Goal: Task Accomplishment & Management: Complete application form

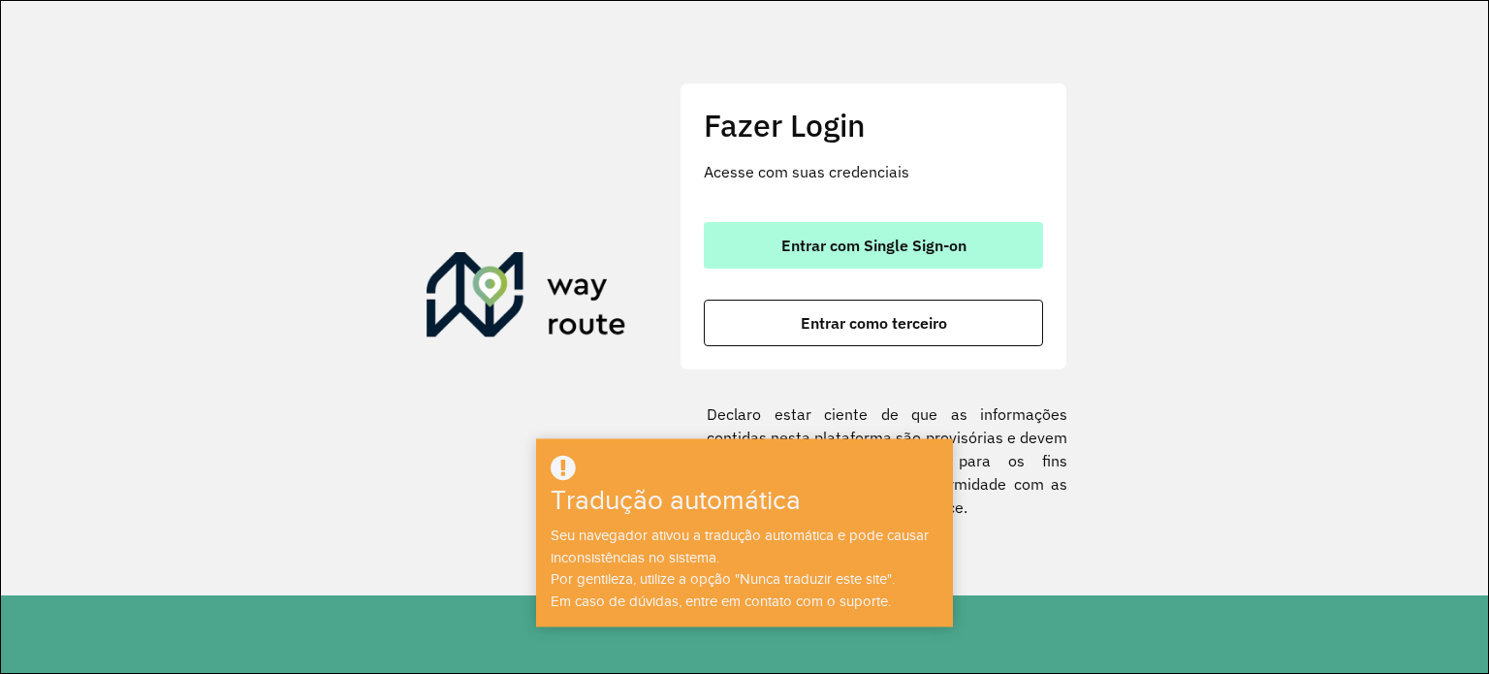
click at [944, 245] on font "Entrar com Single Sign-on" at bounding box center [873, 245] width 185 height 19
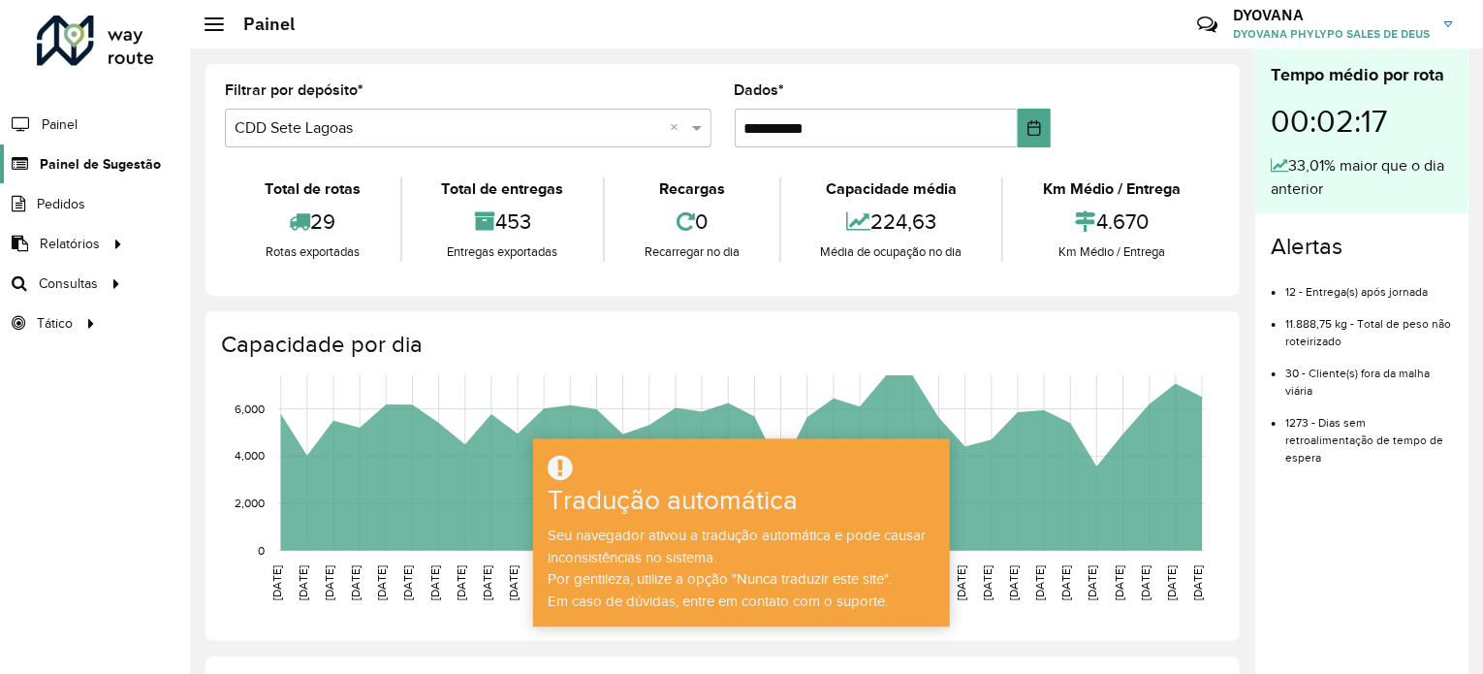
click at [53, 174] on link "Painel de Sugestão" at bounding box center [80, 163] width 161 height 39
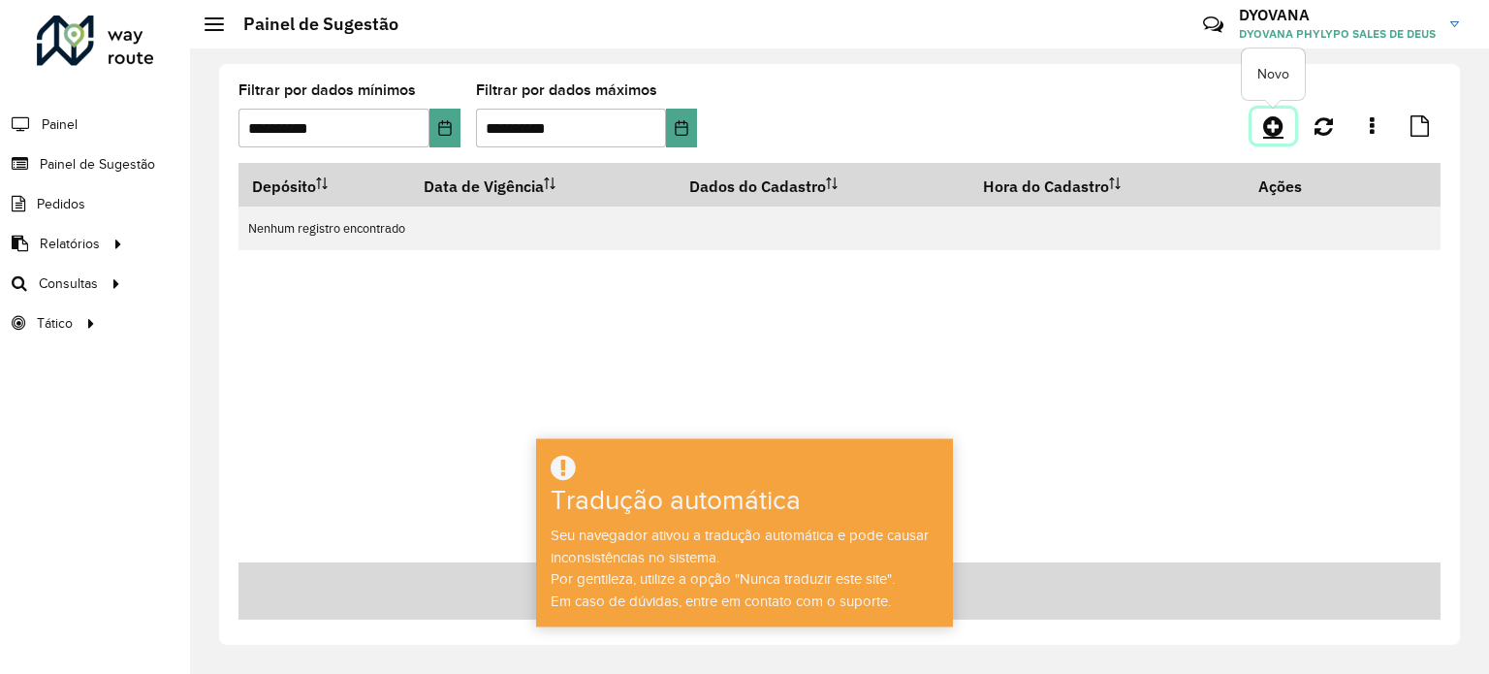
click at [1281, 125] on icon at bounding box center [1273, 125] width 20 height 23
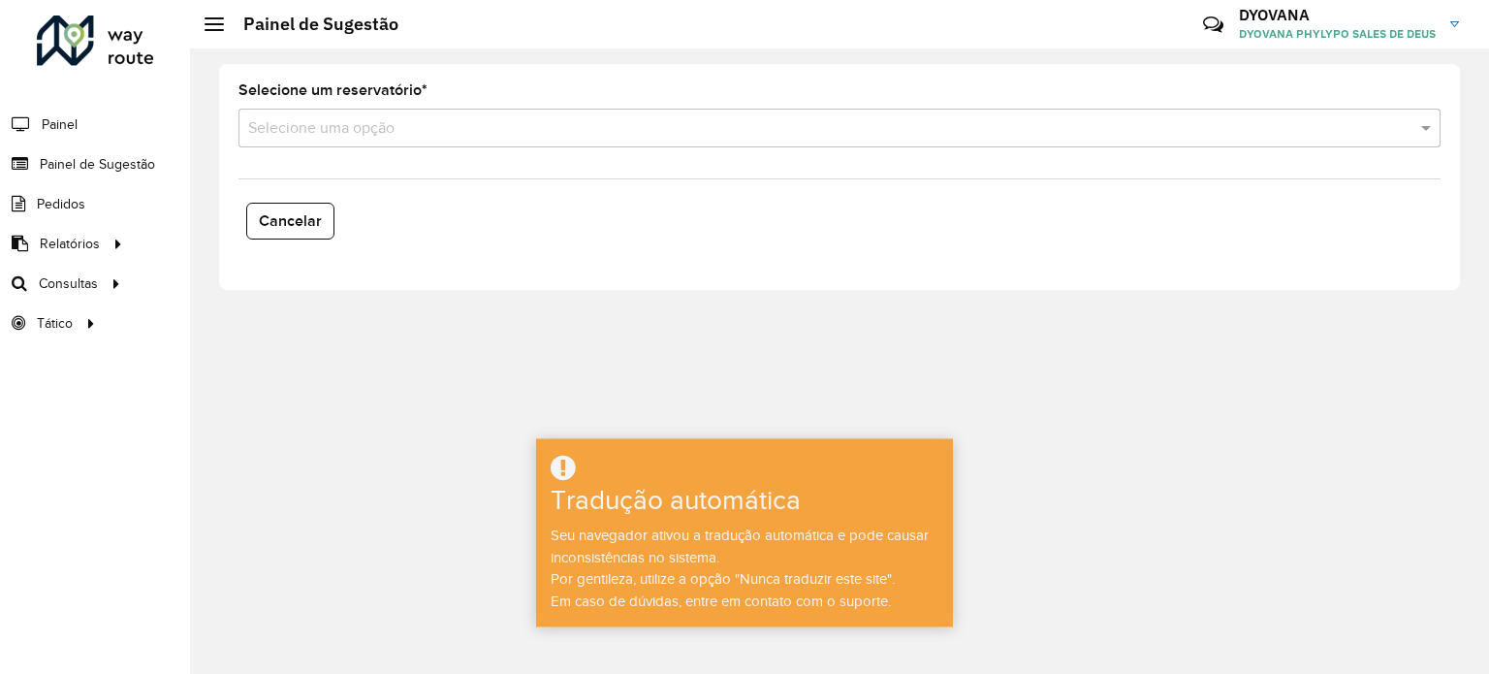
drag, startPoint x: 346, startPoint y: 157, endPoint x: 350, endPoint y: 138, distance: 19.8
click at [347, 157] on formly-field "Selecione um reservatório * Selecione uma opção" at bounding box center [839, 122] width 1225 height 79
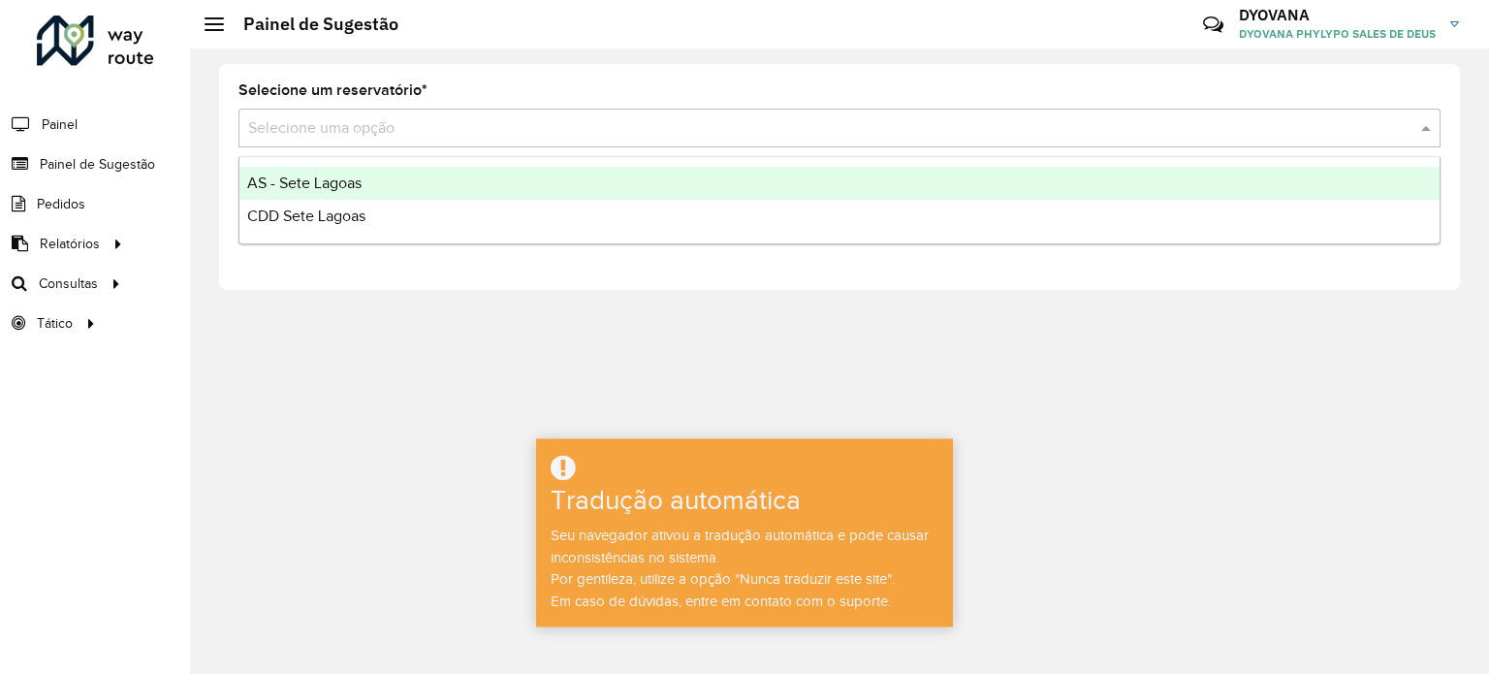
click at [350, 138] on input "text" at bounding box center [820, 128] width 1144 height 23
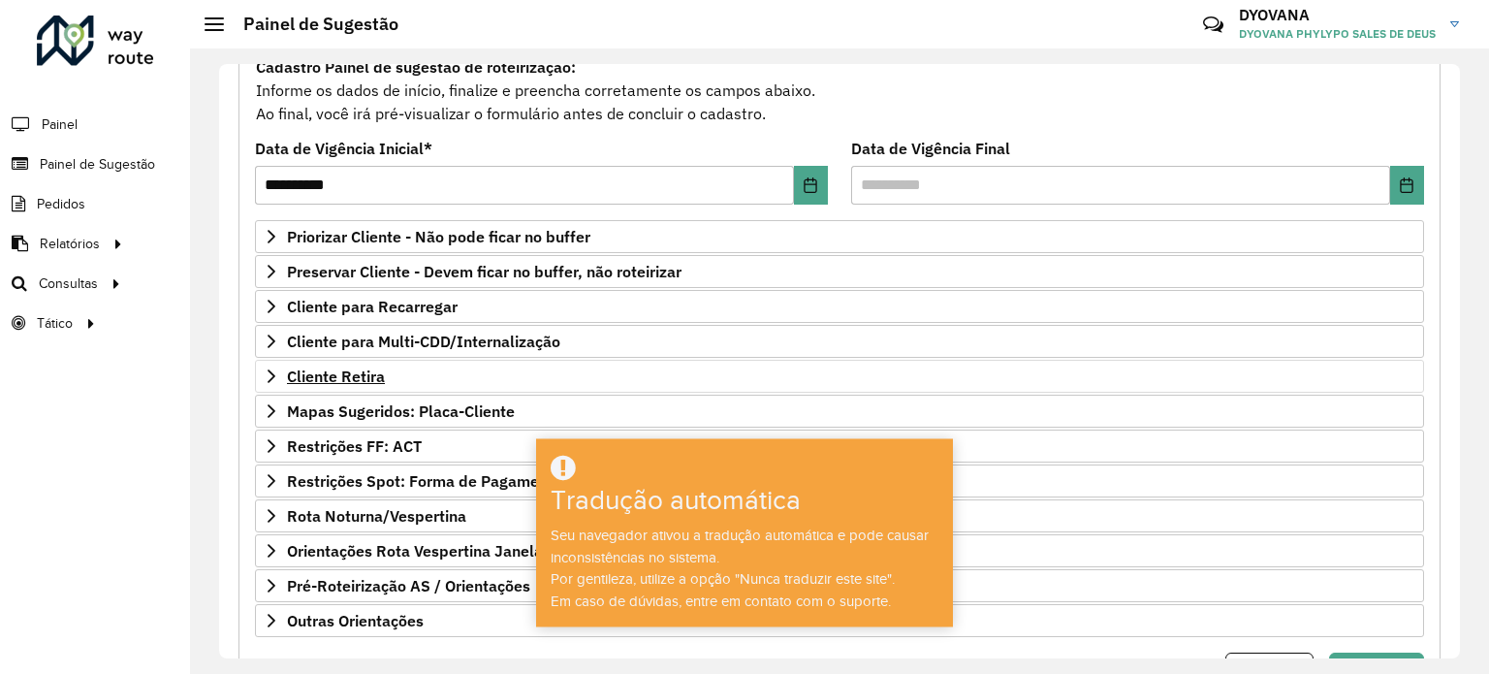
scroll to position [285, 0]
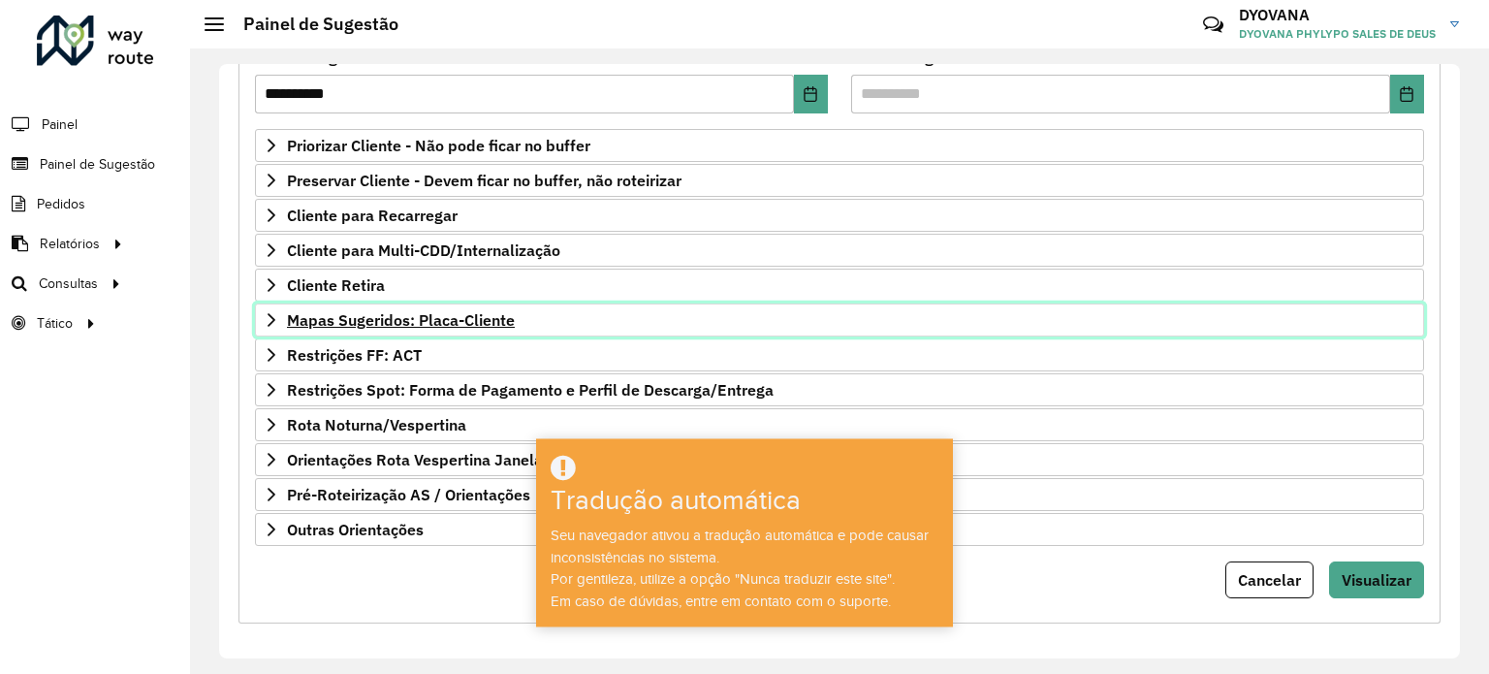
click at [400, 316] on font "Mapas Sugeridos: Placa-Cliente" at bounding box center [401, 319] width 228 height 19
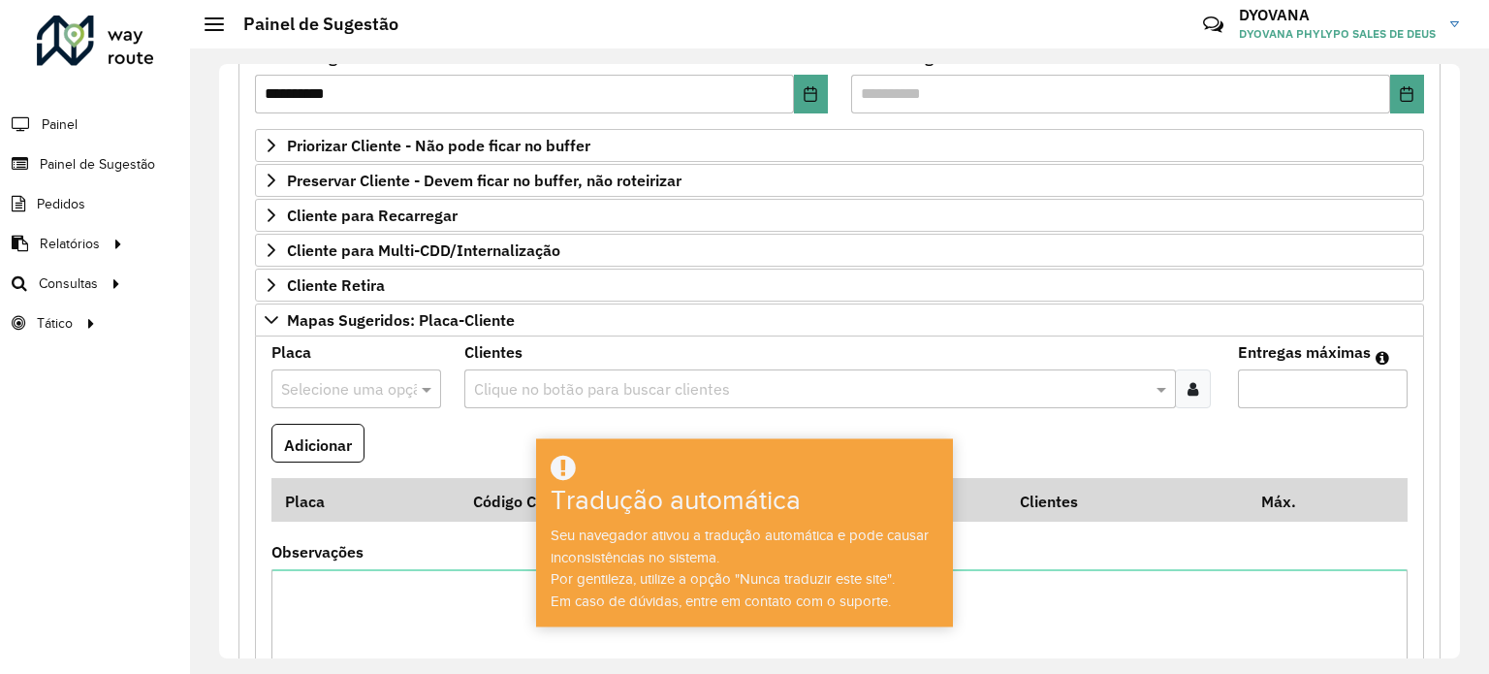
click at [397, 388] on div at bounding box center [356, 388] width 170 height 25
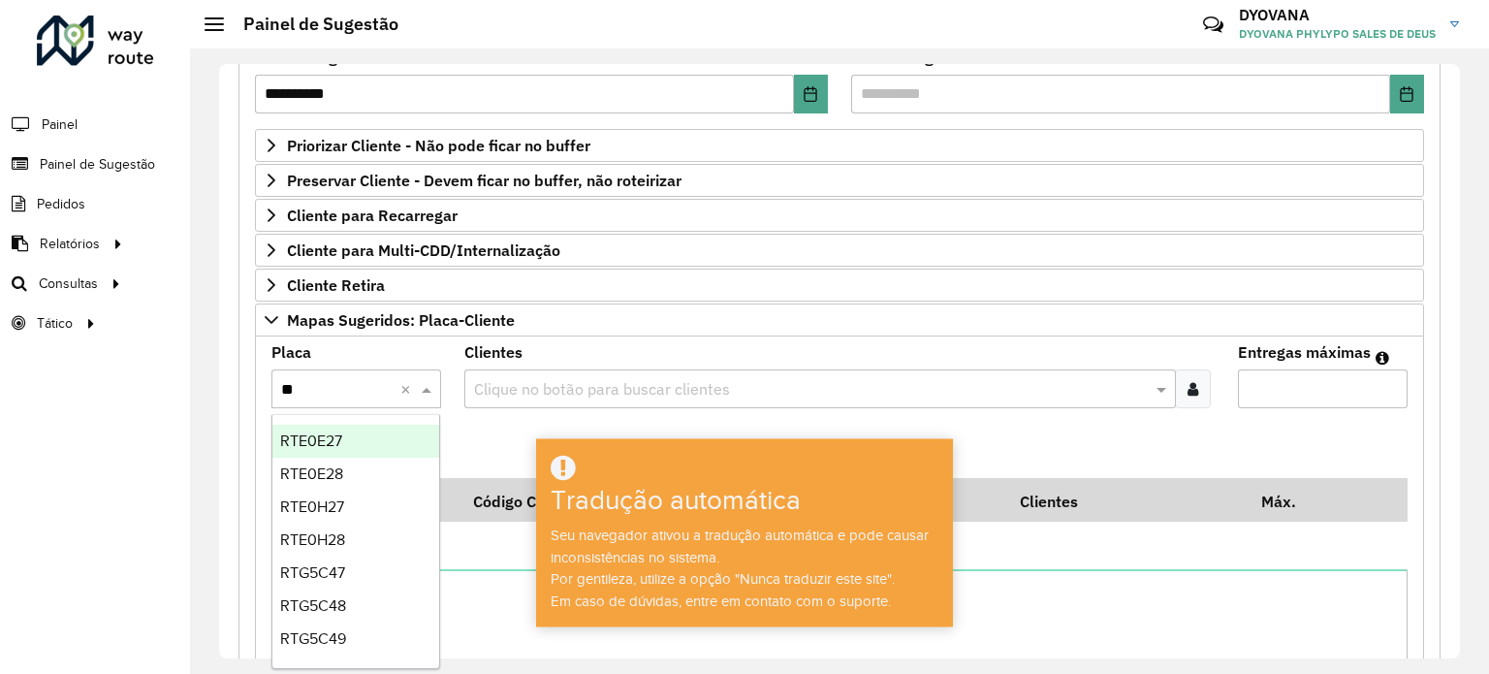
type input "***"
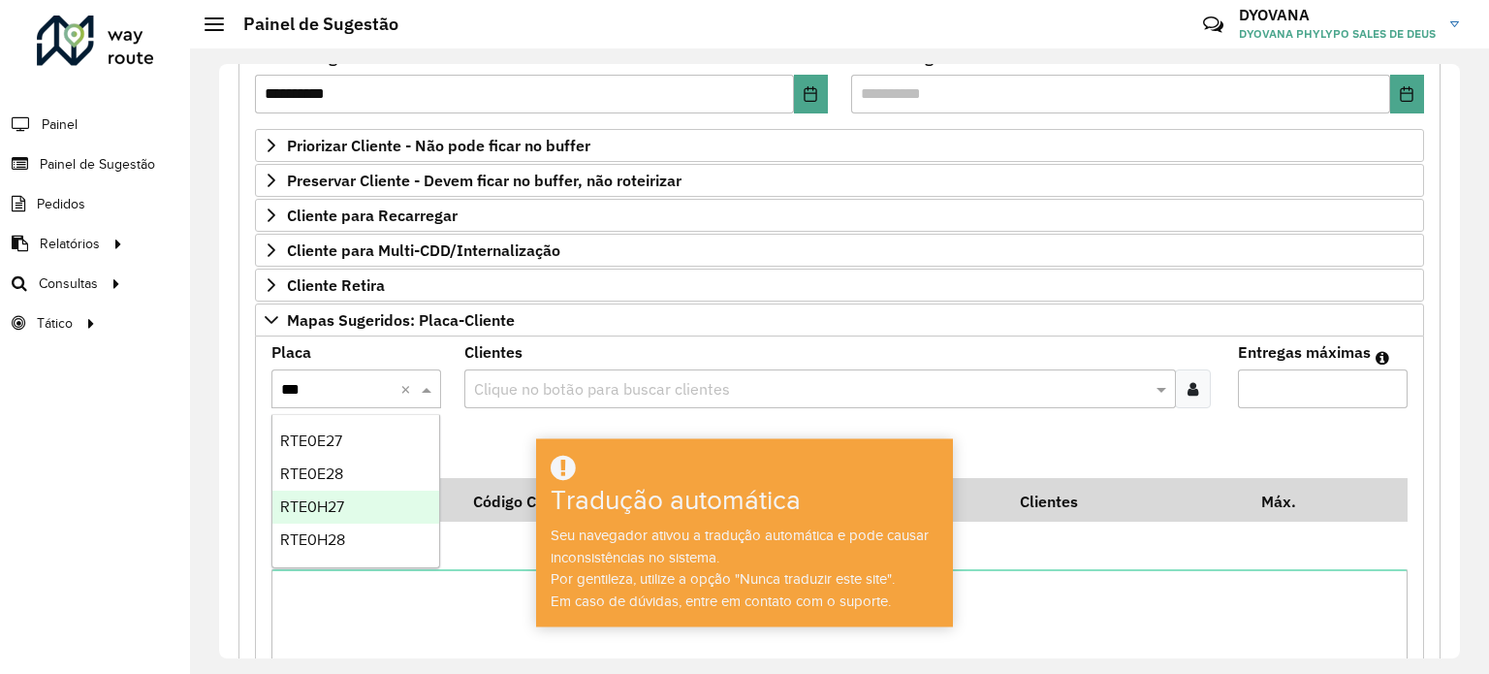
click at [368, 511] on div "RTE0H27" at bounding box center [356, 507] width 168 height 33
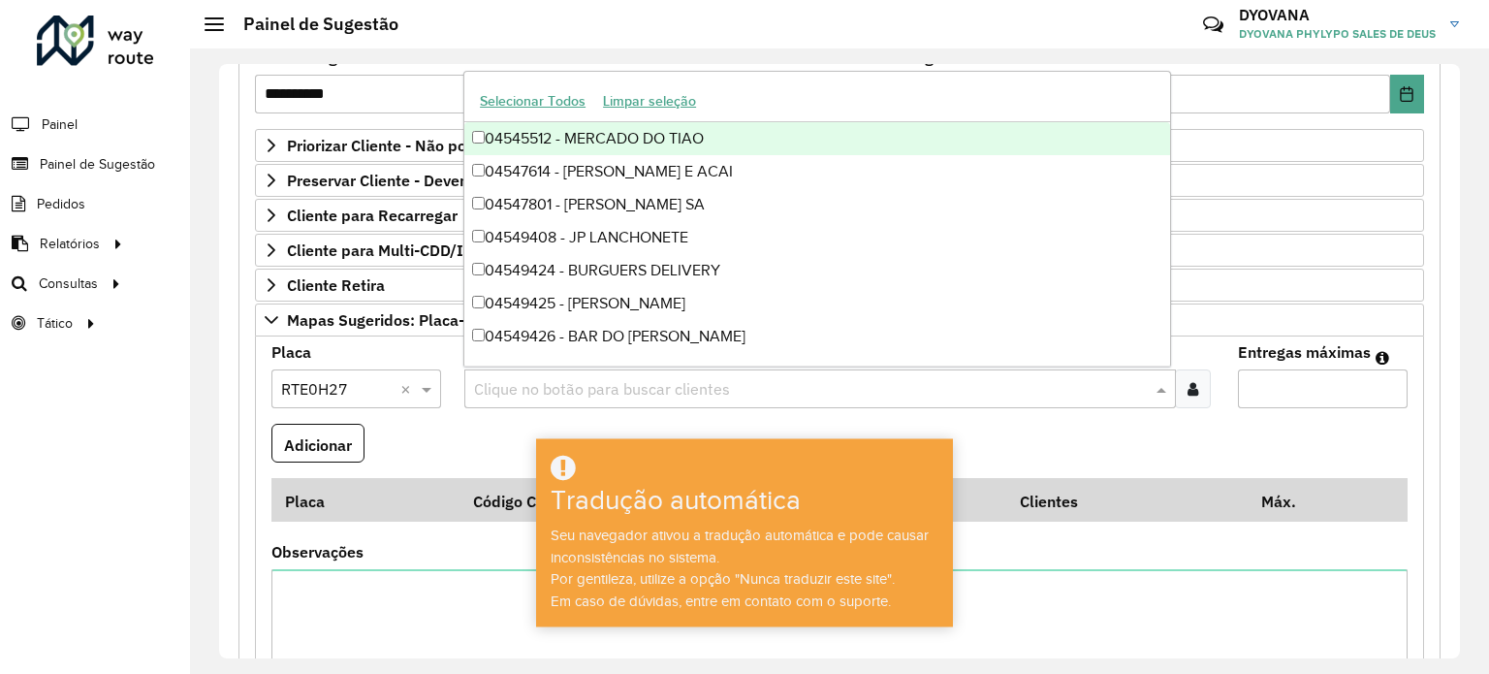
click at [576, 378] on input "text" at bounding box center [810, 389] width 682 height 23
type input "*"
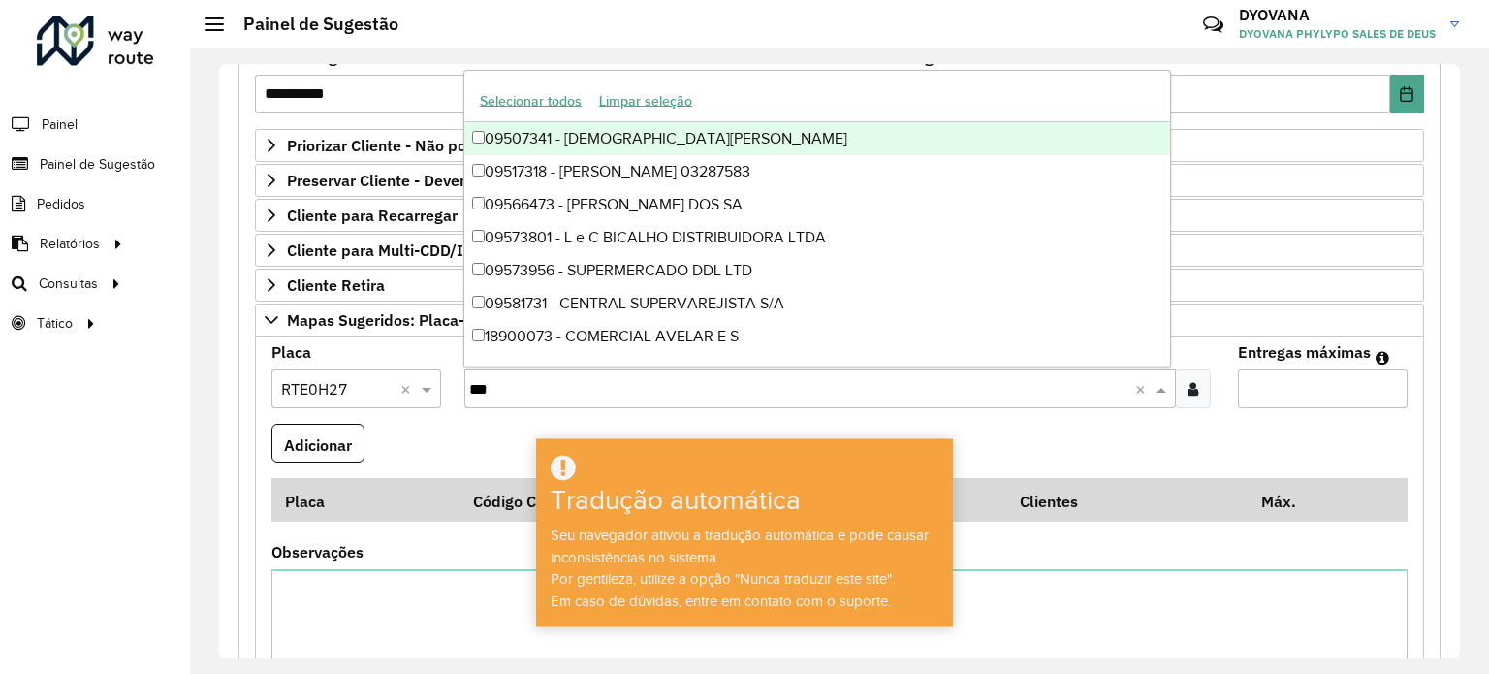
type input "****"
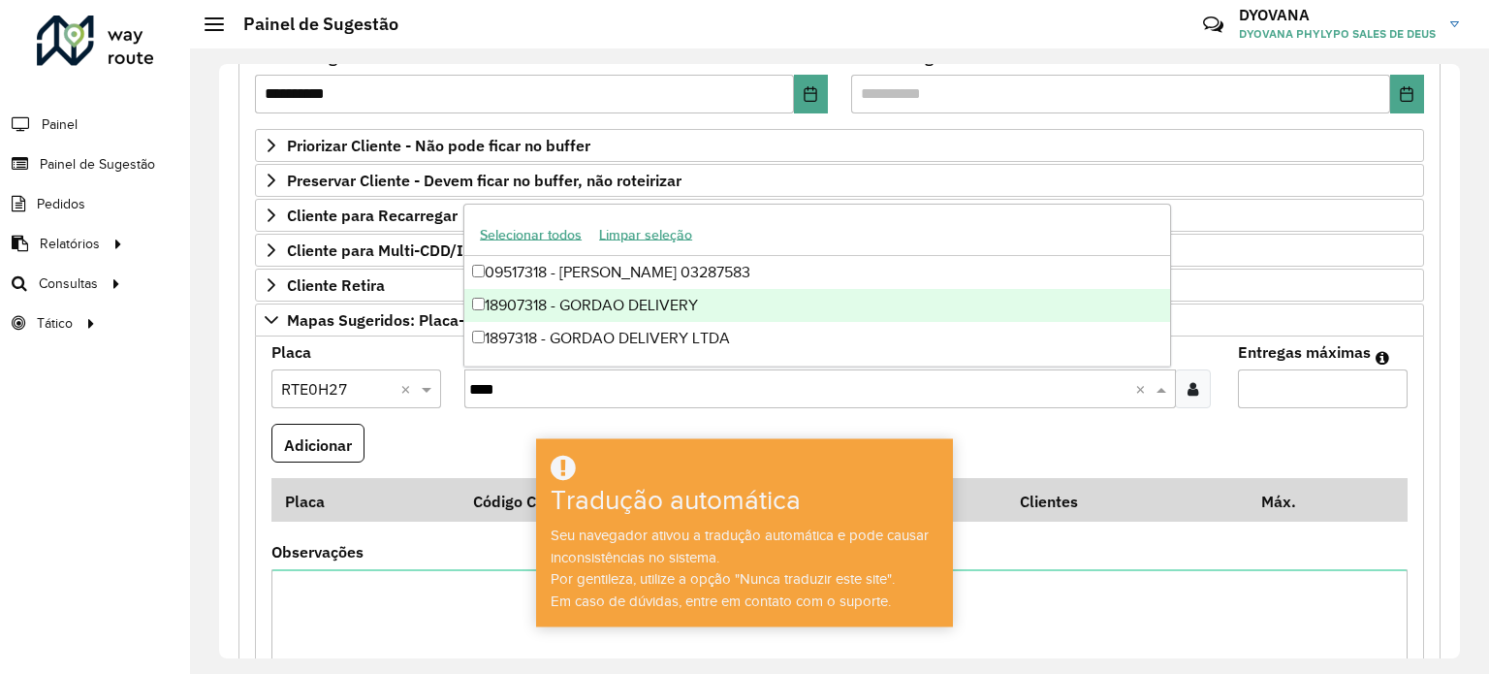
click at [608, 309] on div "18907318 - GORDAO DELIVERY" at bounding box center [817, 305] width 706 height 33
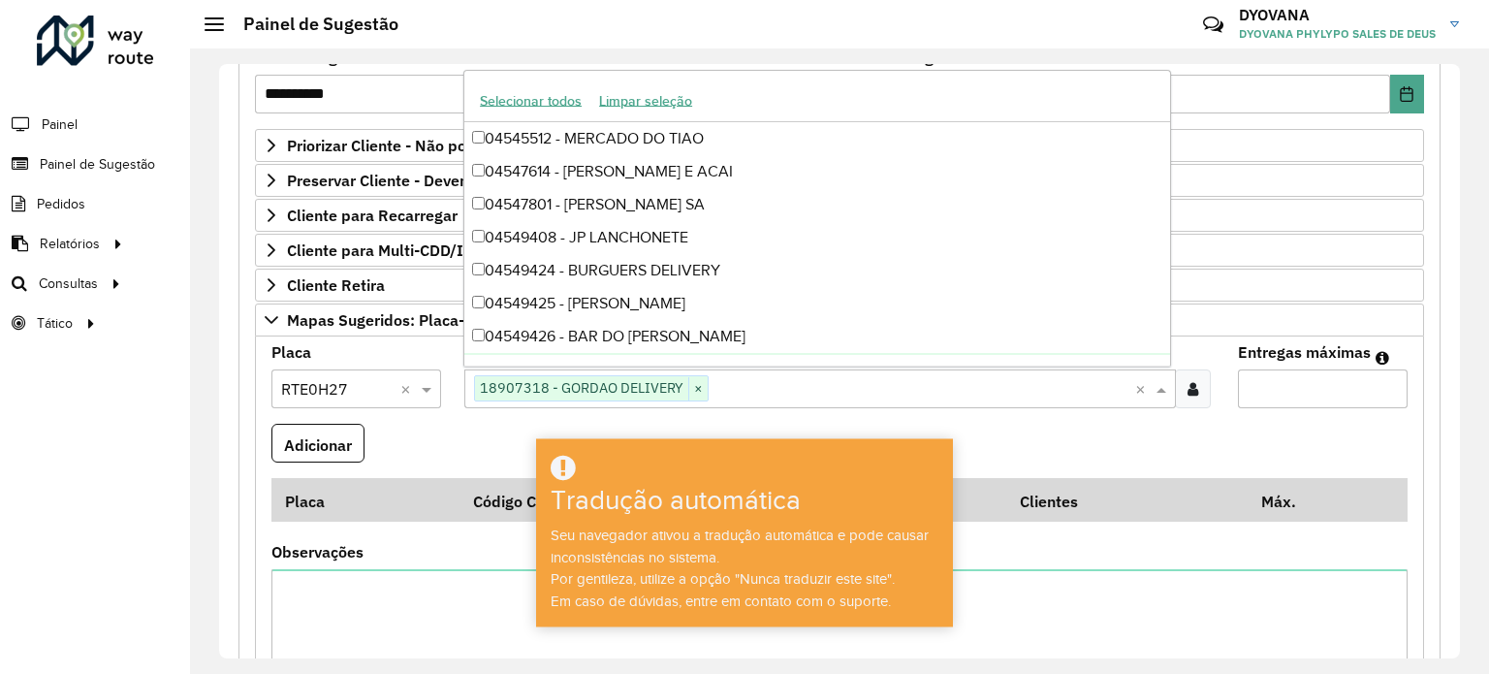
click at [1307, 371] on input "Entregas máximas" at bounding box center [1323, 388] width 170 height 39
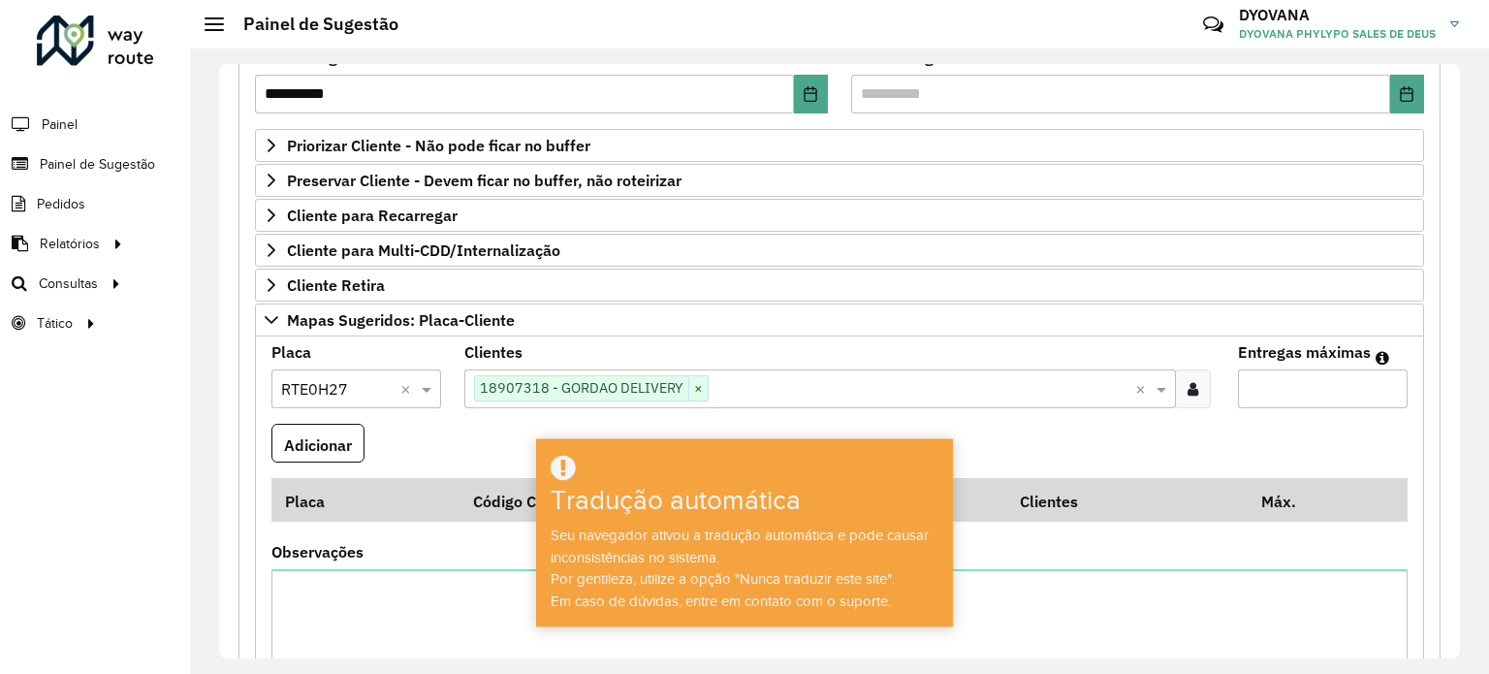
type input "*"
click at [309, 460] on formly-wrapper-form-field "Adicionar" at bounding box center [317, 451] width 93 height 55
click at [310, 455] on button "Adicionar" at bounding box center [317, 444] width 93 height 40
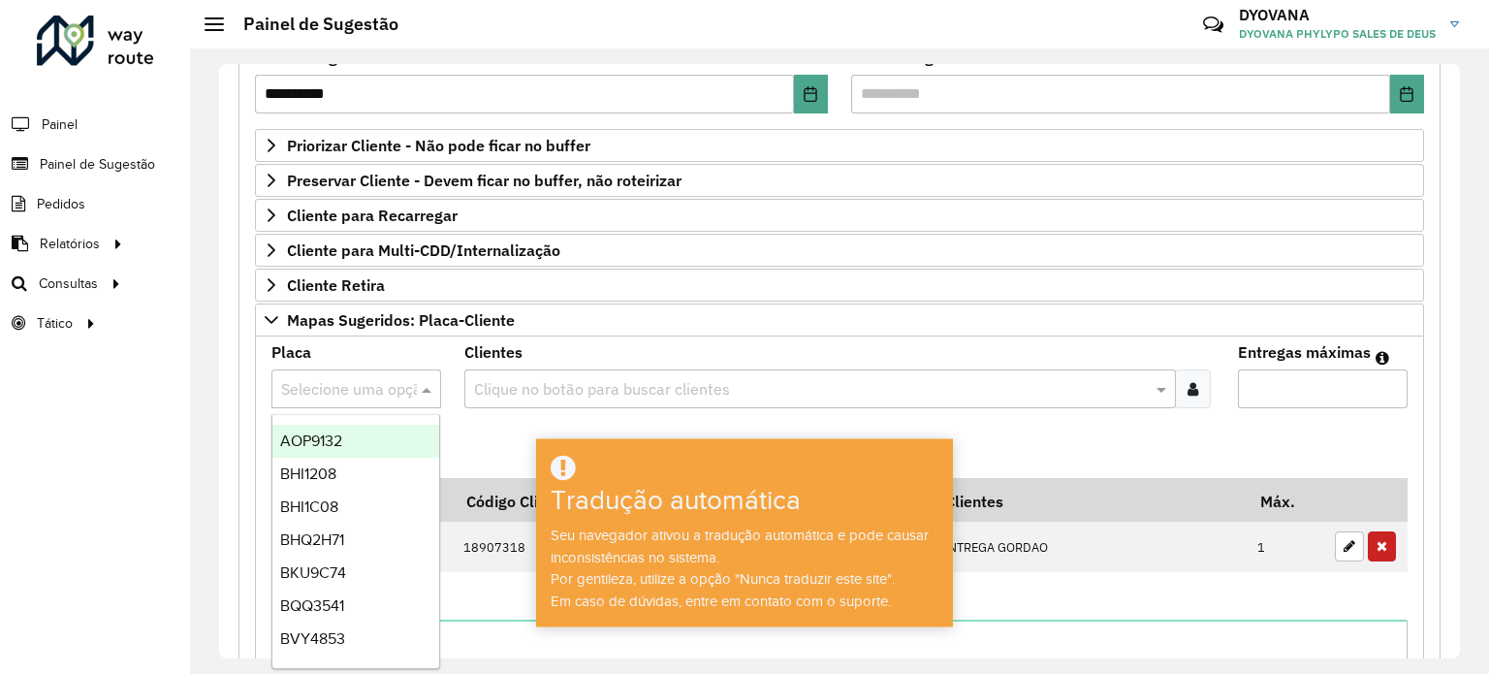
click at [357, 379] on input "text" at bounding box center [336, 389] width 111 height 23
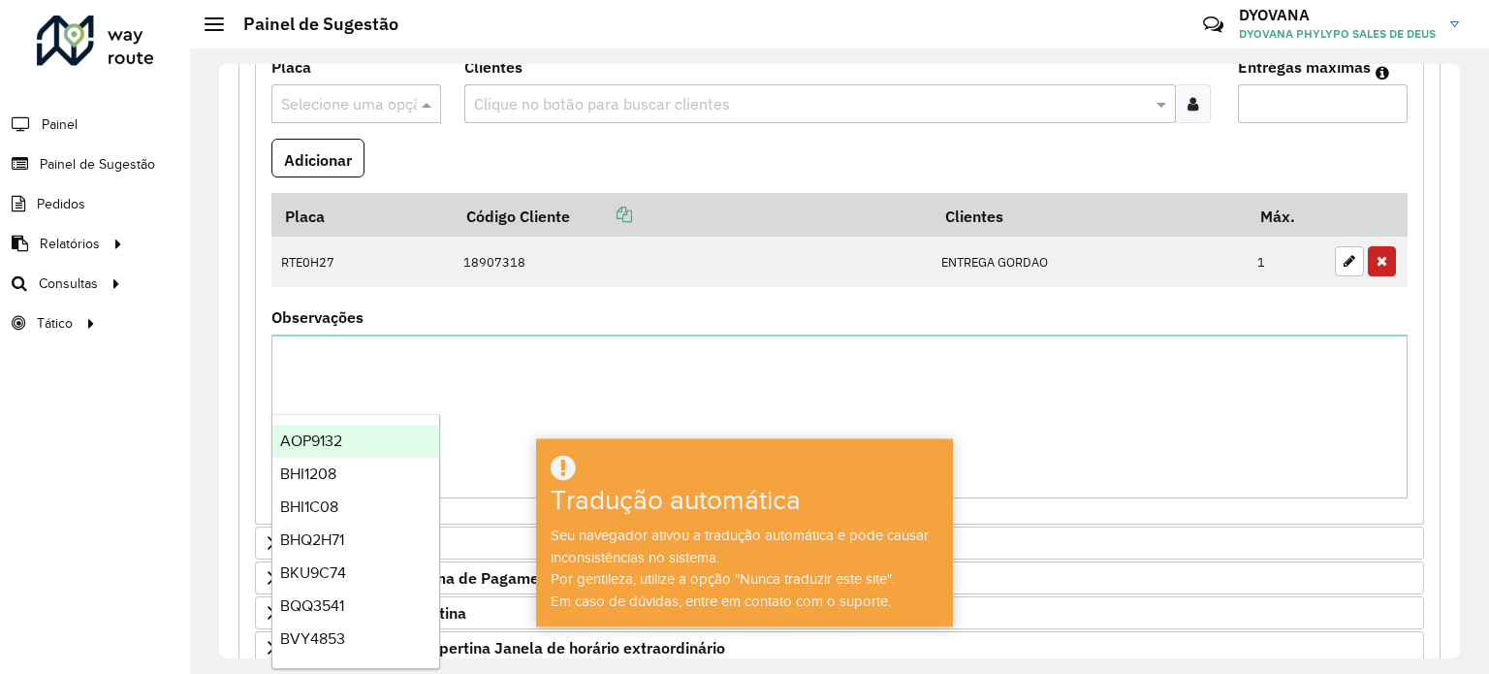
scroll to position [576, 0]
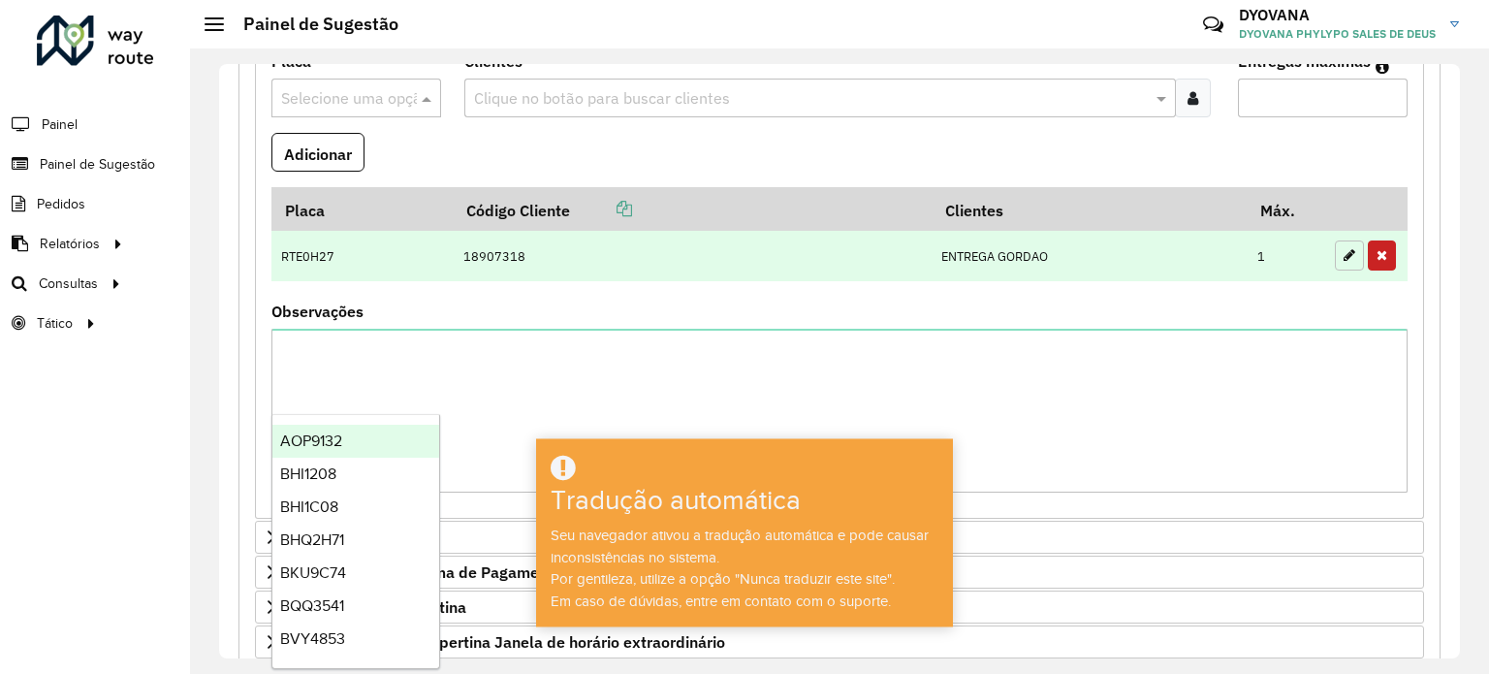
click at [1344, 250] on icon "button" at bounding box center [1350, 255] width 12 height 14
type input "*"
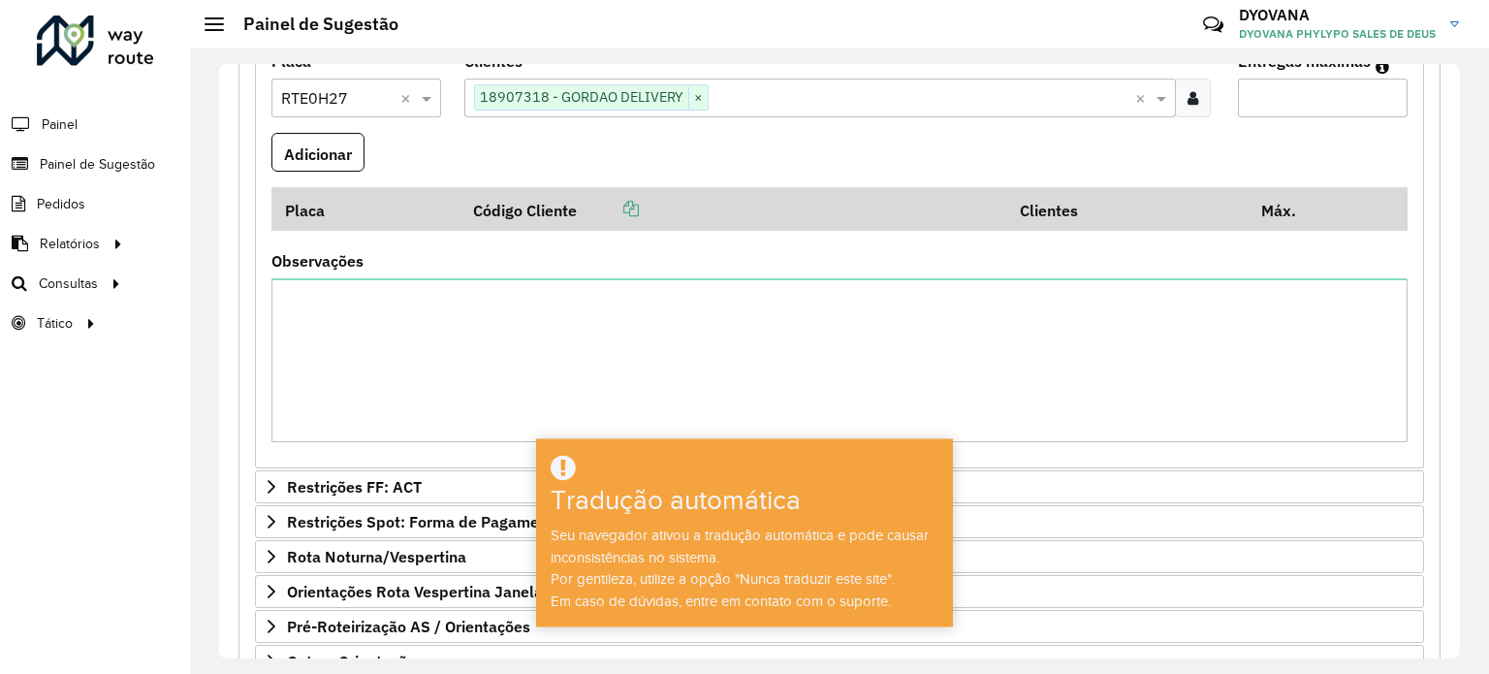
click at [343, 102] on input "text" at bounding box center [336, 98] width 111 height 23
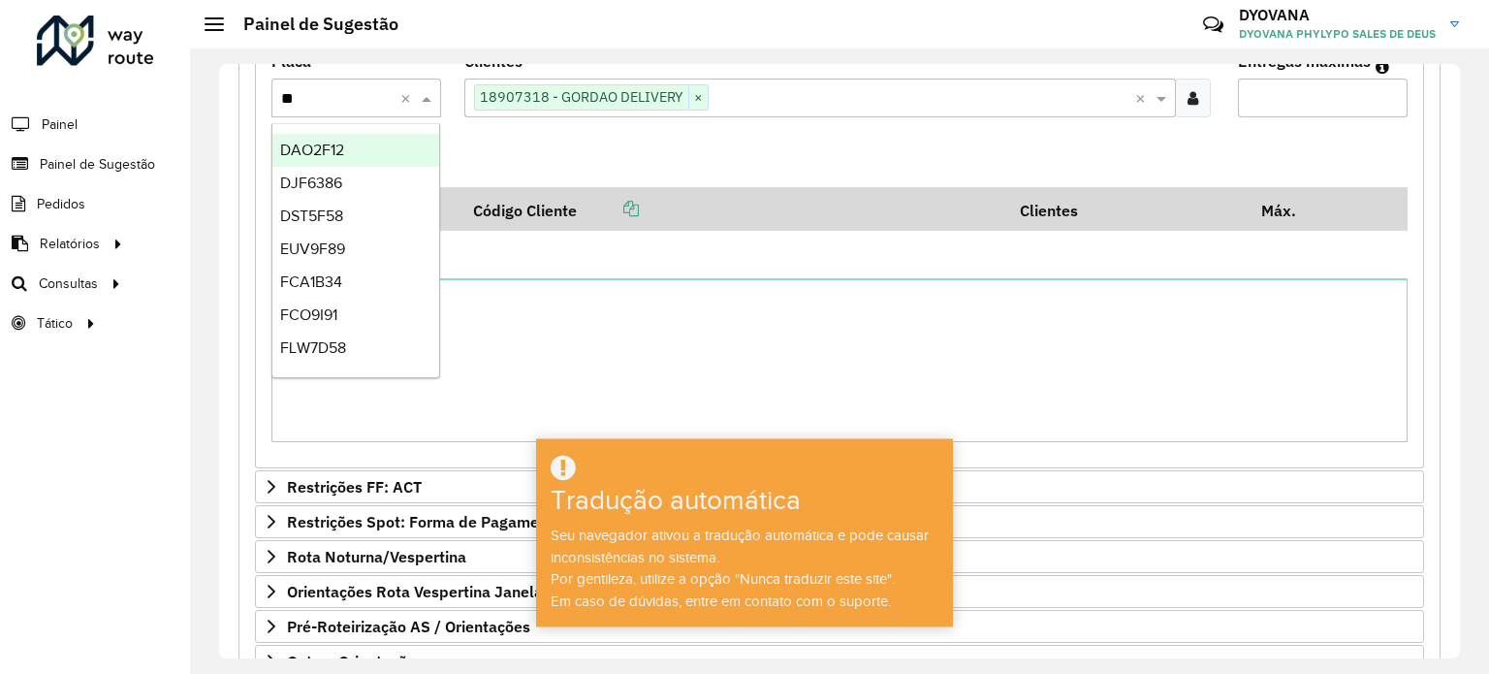
type input "***"
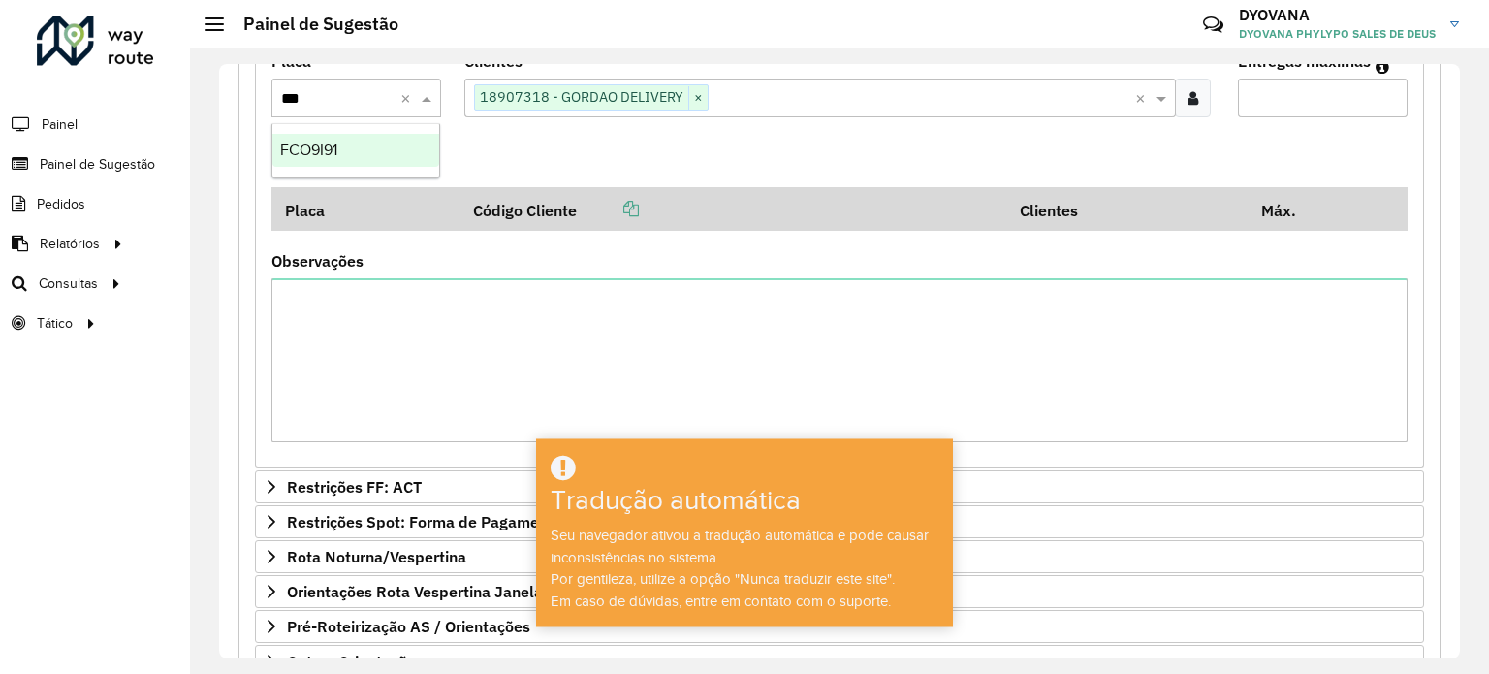
click at [332, 148] on font "FCO9I91" at bounding box center [308, 150] width 57 height 16
click at [752, 97] on input "text" at bounding box center [922, 98] width 426 height 23
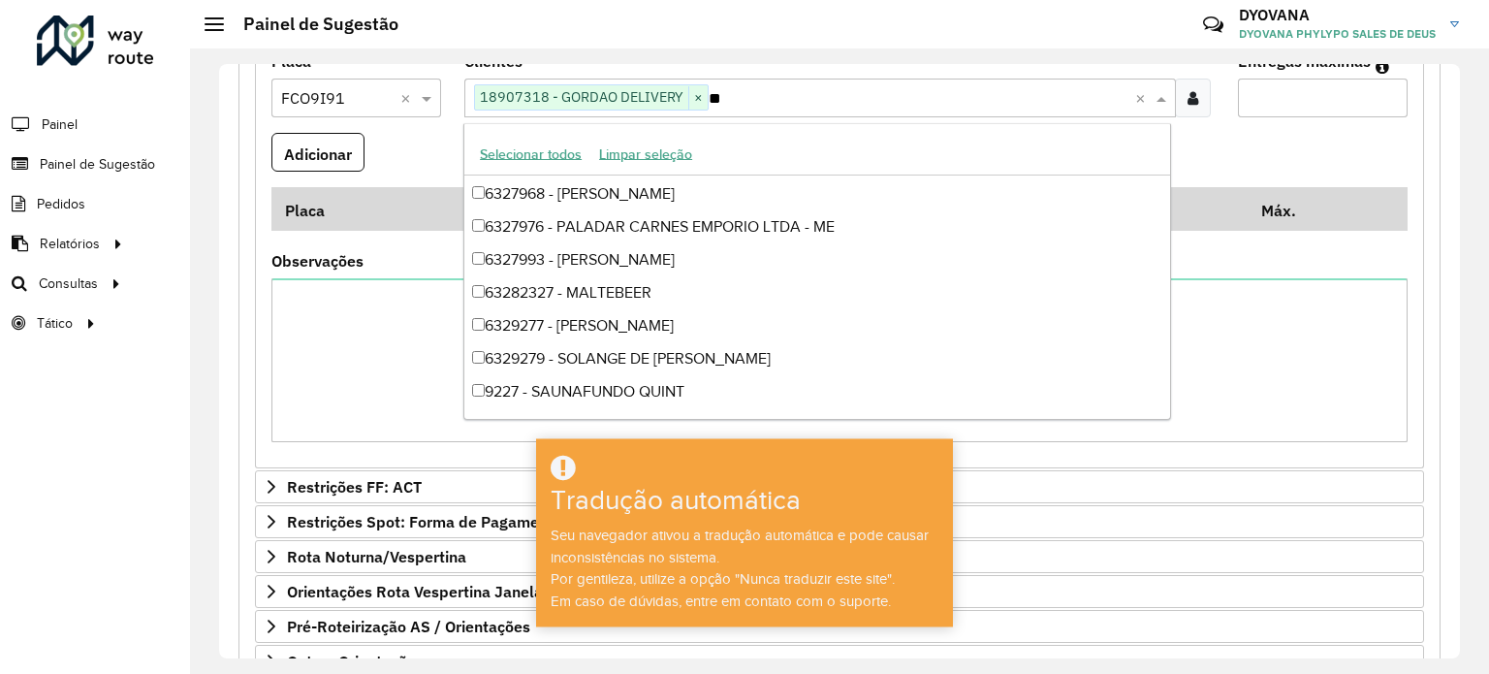
type input "***"
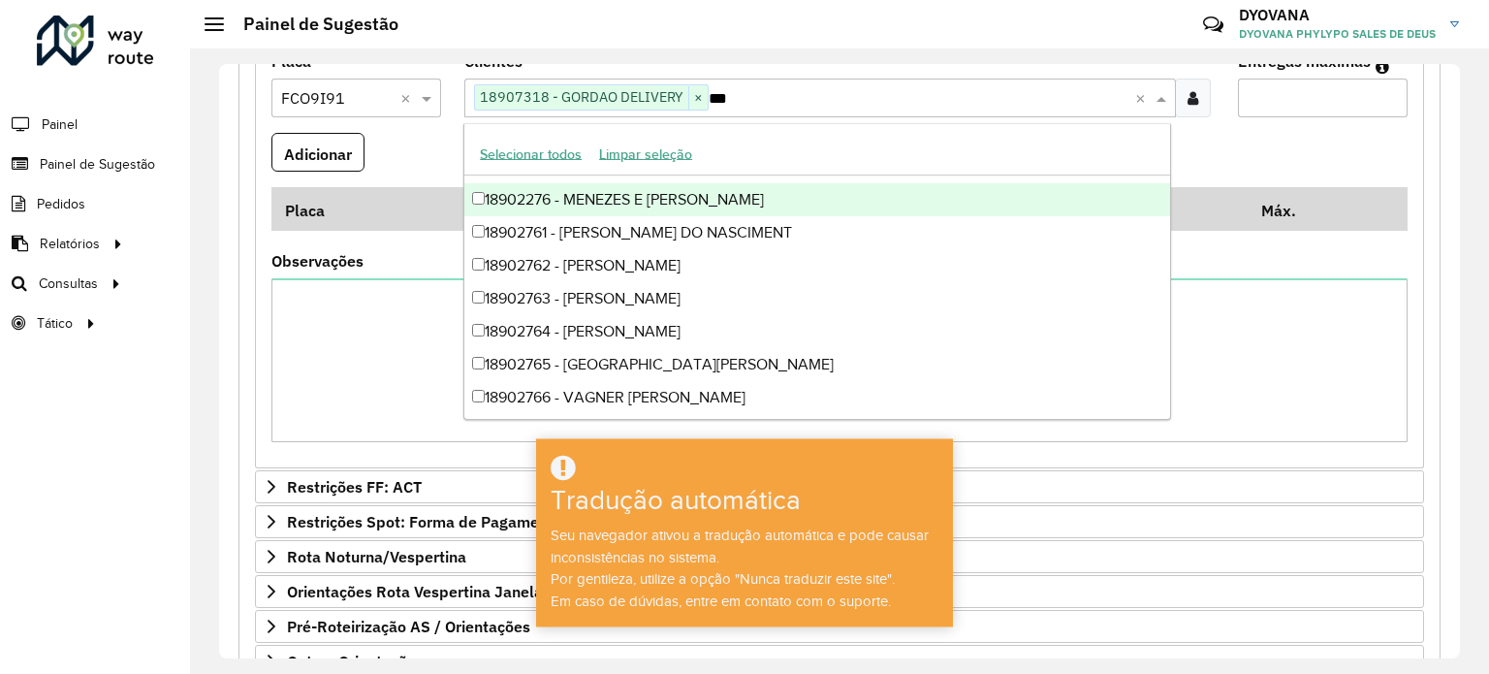
scroll to position [0, 0]
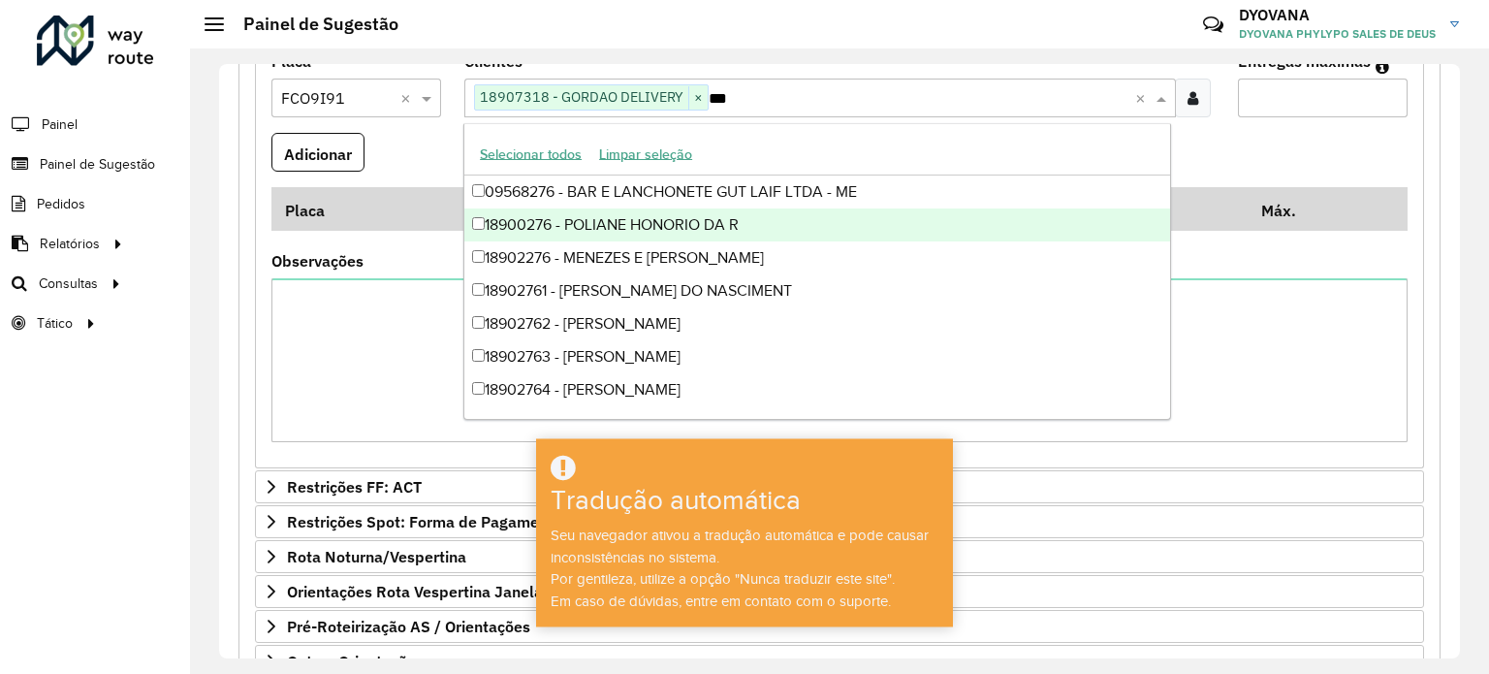
click at [682, 216] on div "18900276 - POLIANE HONORIO DA R" at bounding box center [817, 224] width 706 height 33
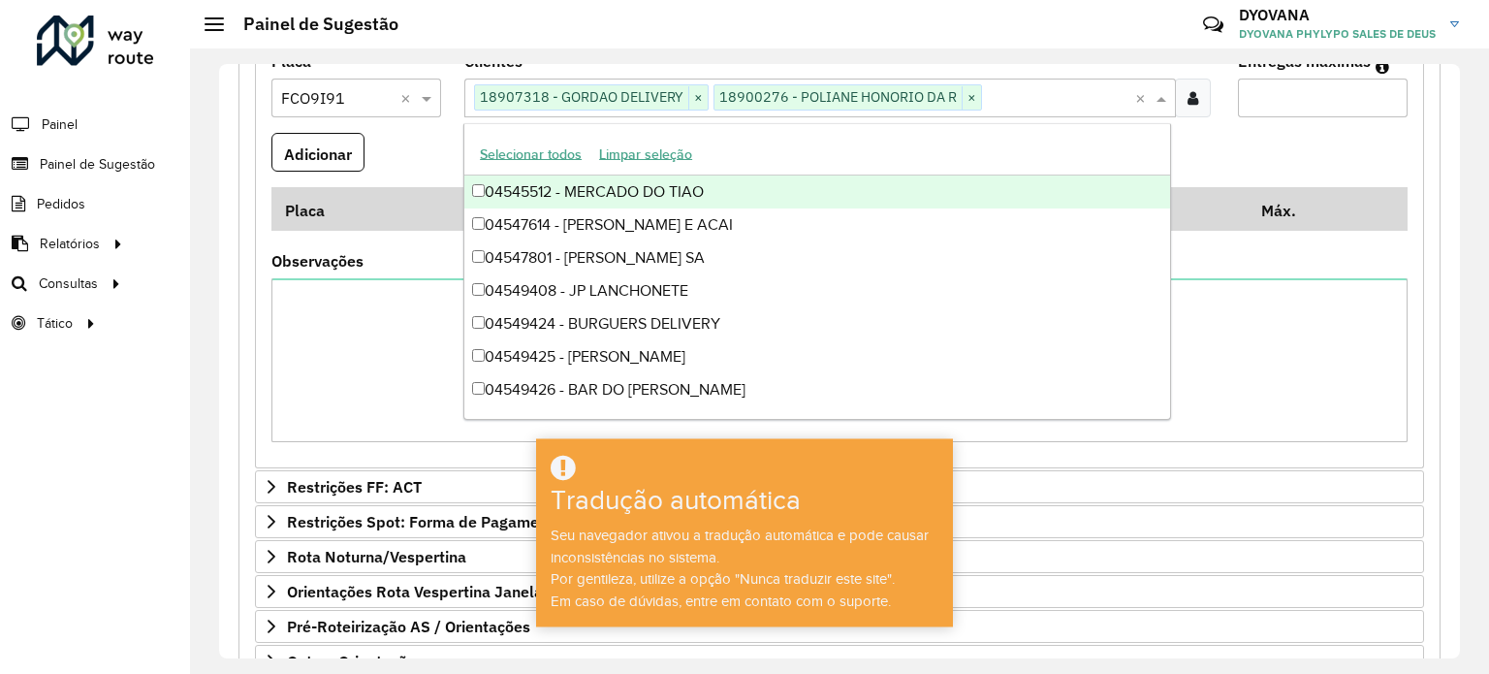
click at [1268, 95] on input "*" at bounding box center [1323, 98] width 170 height 39
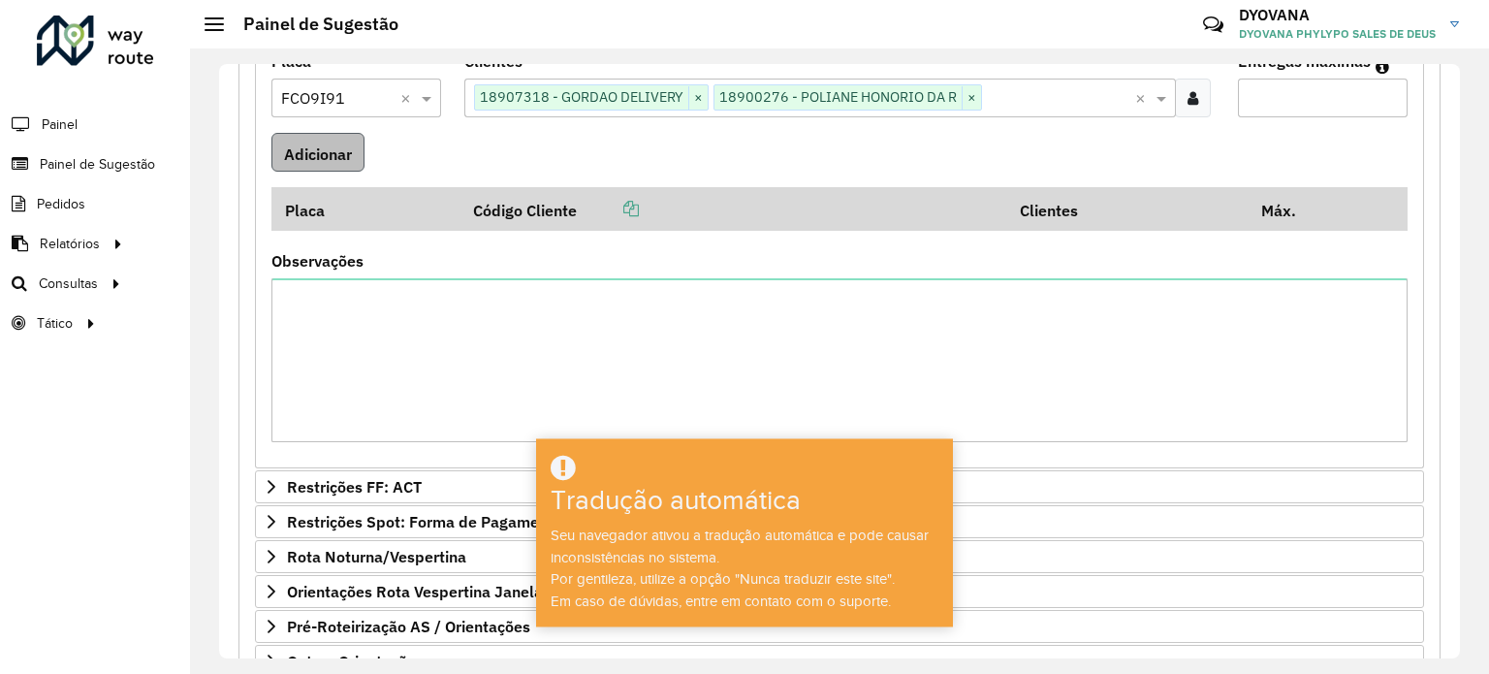
type input "*"
click at [301, 151] on font "Adicionar" at bounding box center [318, 152] width 68 height 19
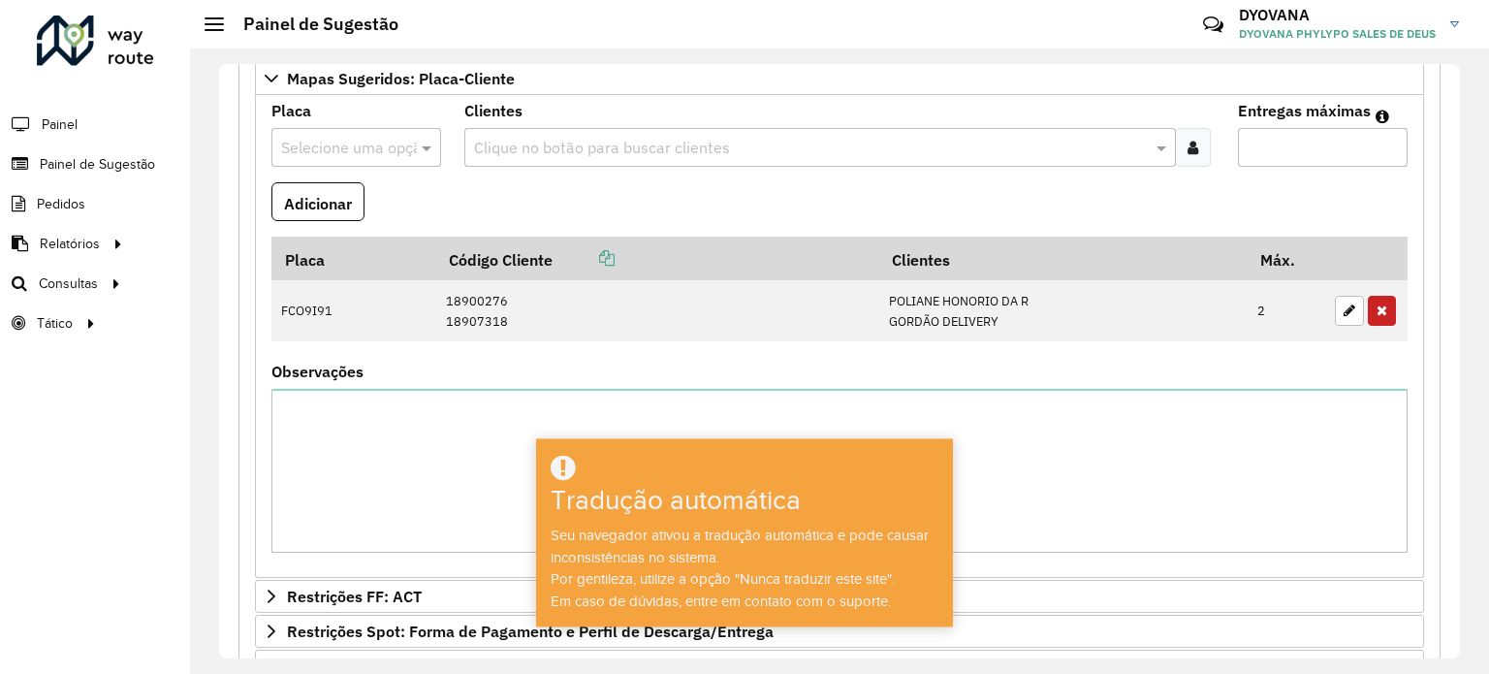
scroll to position [479, 0]
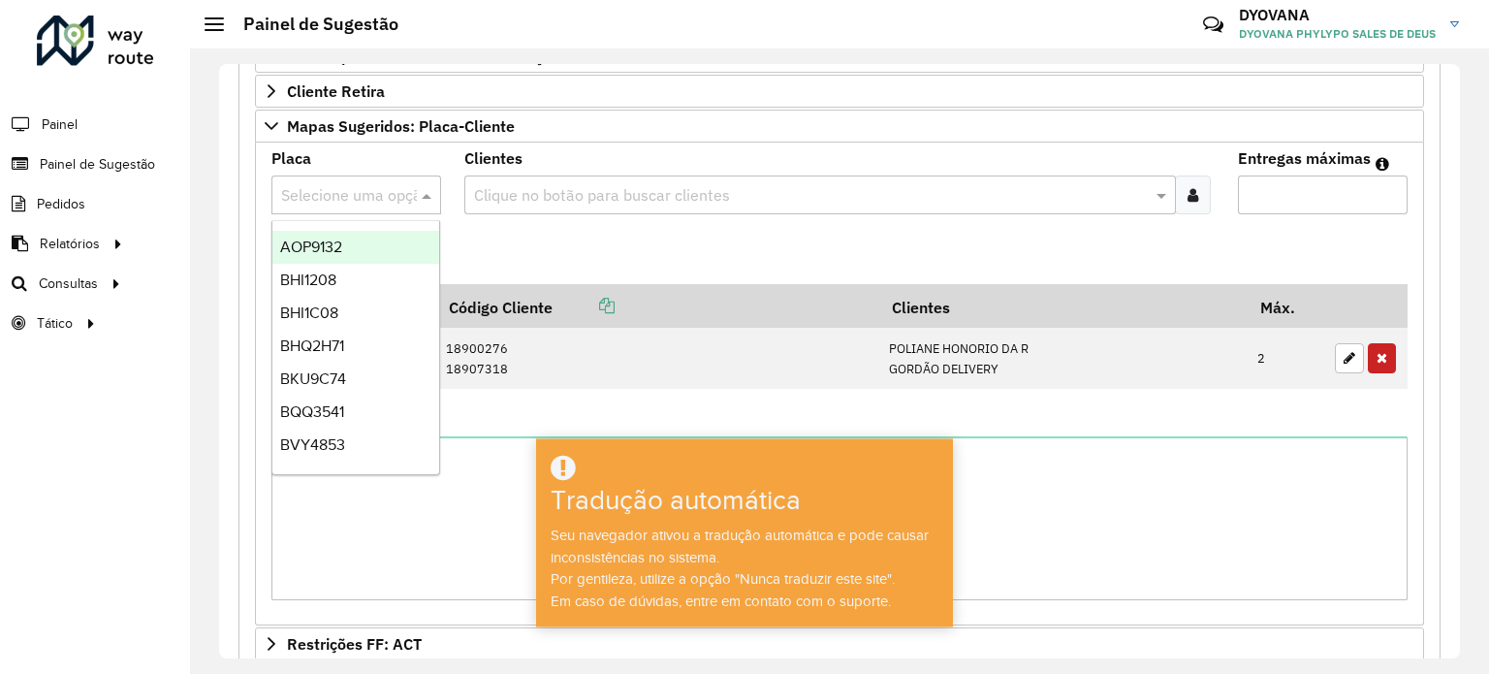
click at [369, 184] on input "text" at bounding box center [336, 195] width 111 height 23
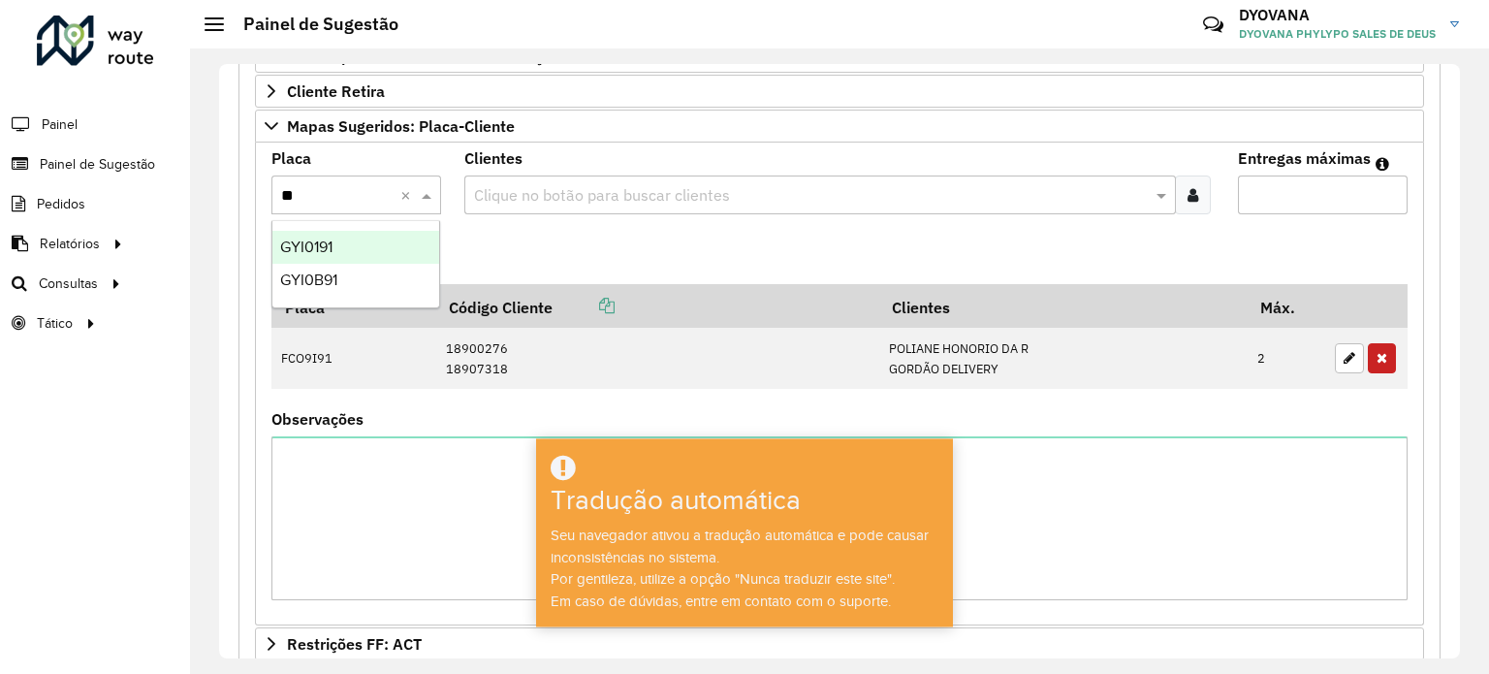
type input "*"
type input "***"
click at [310, 278] on font "GYI0B91" at bounding box center [308, 279] width 57 height 16
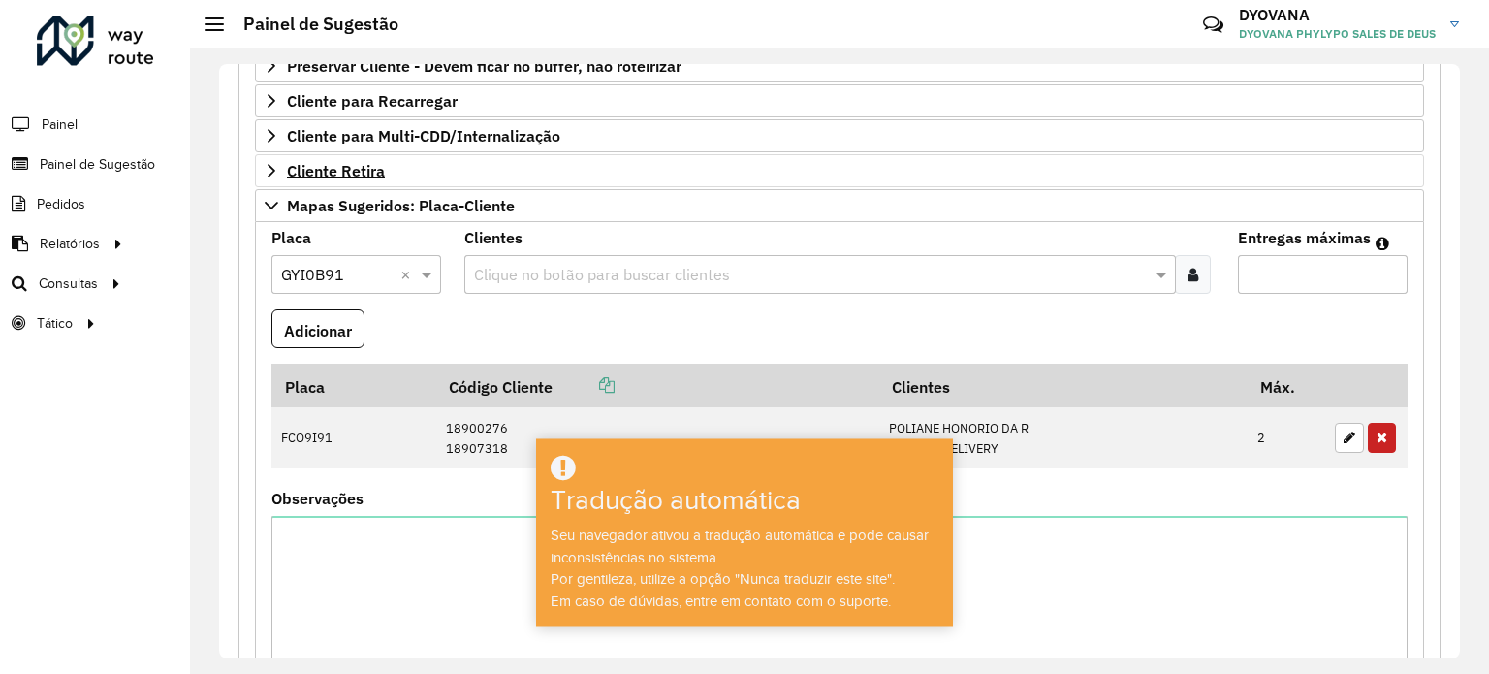
scroll to position [285, 0]
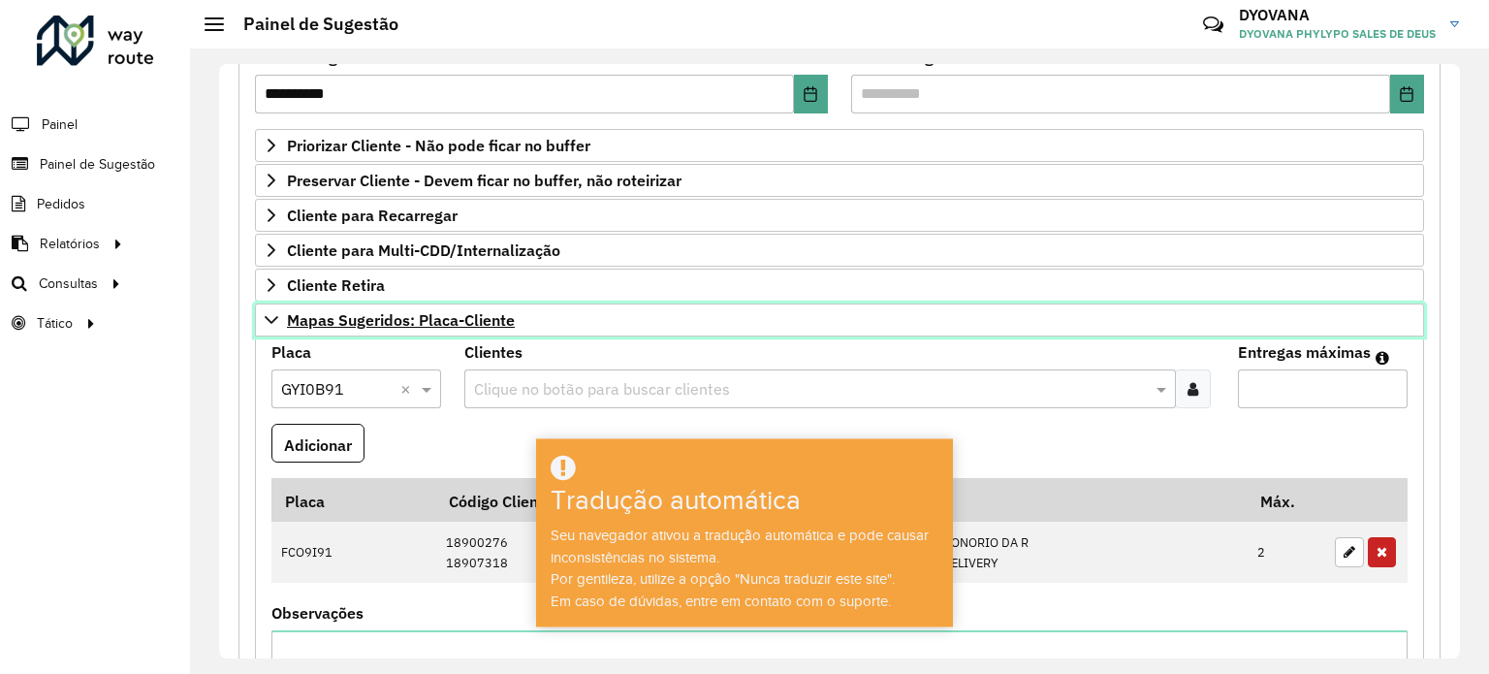
click at [369, 318] on font "Mapas Sugeridos: Placa-Cliente" at bounding box center [401, 319] width 228 height 19
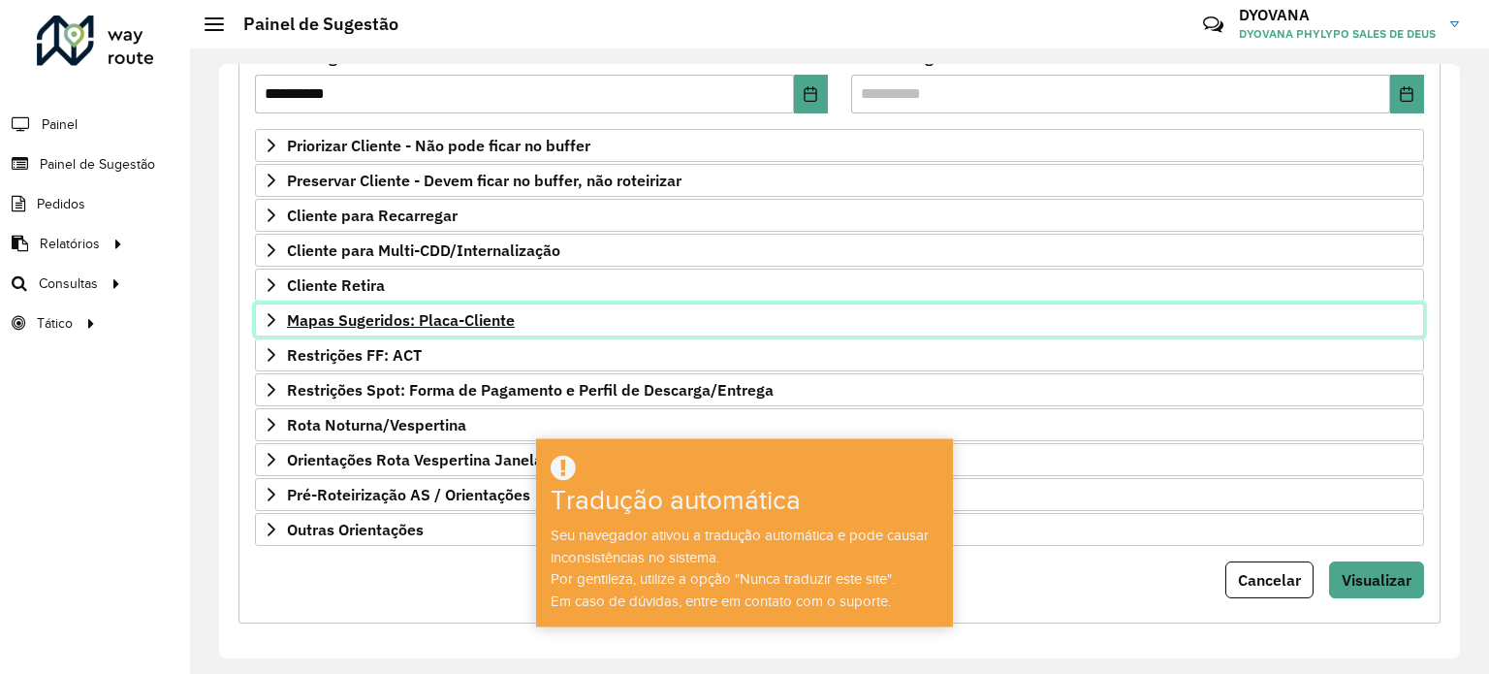
click at [419, 317] on font "Mapas Sugeridos: Placa-Cliente" at bounding box center [401, 319] width 228 height 19
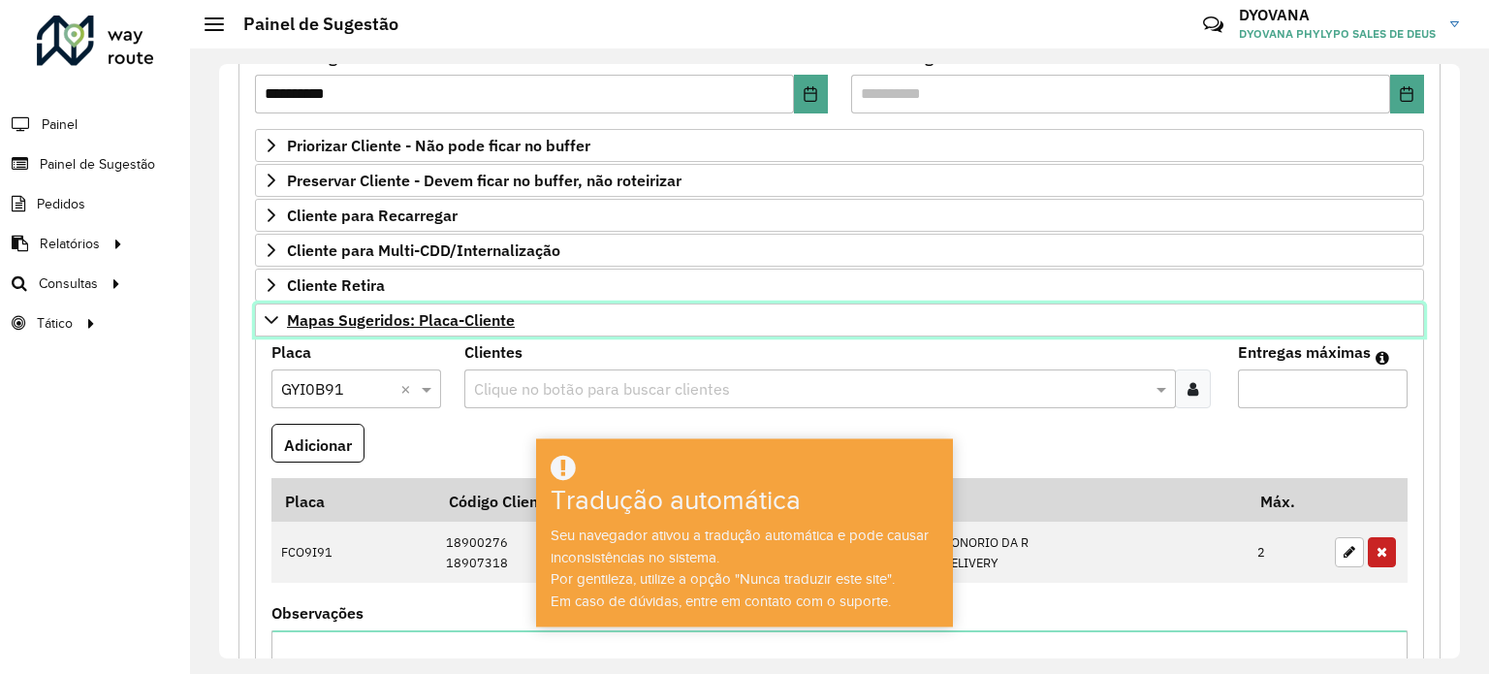
click at [460, 325] on font "Mapas Sugeridos: Placa-Cliente" at bounding box center [401, 319] width 228 height 19
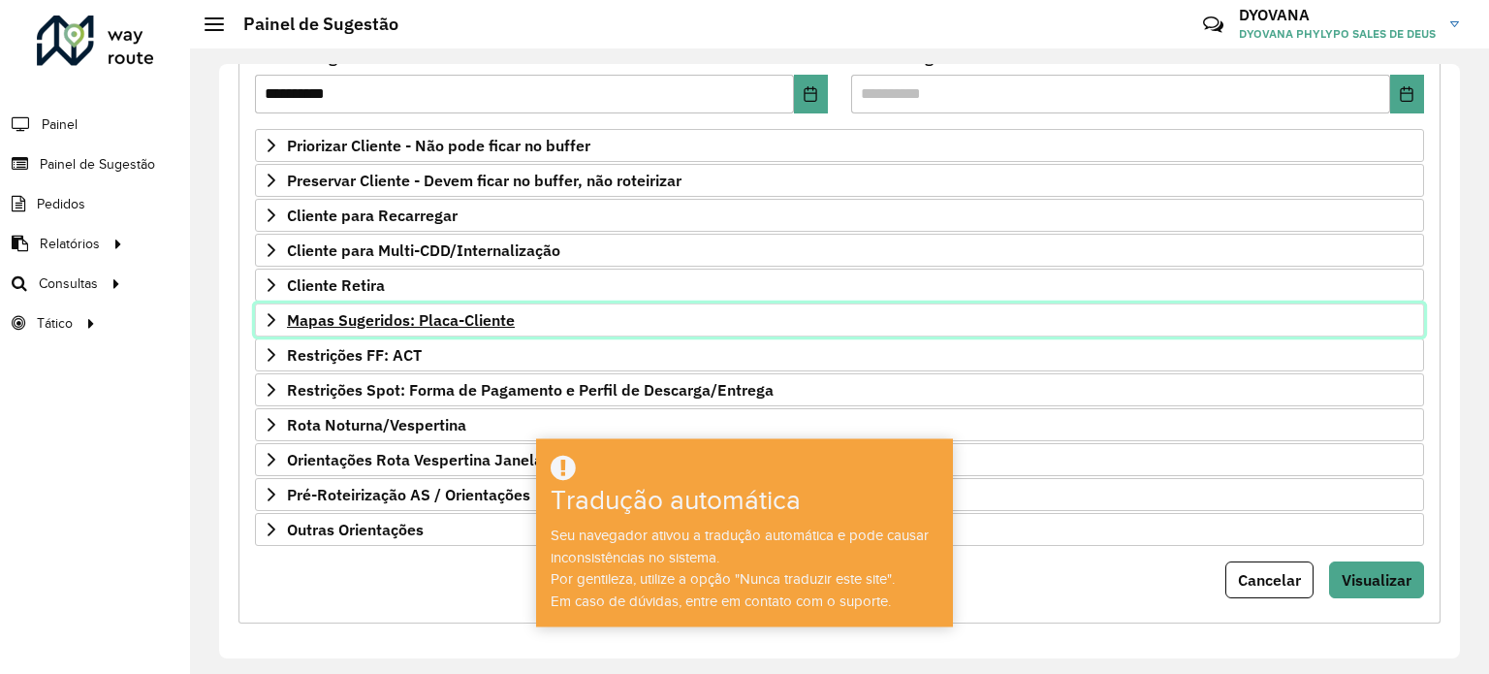
click at [389, 331] on link "Mapas Sugeridos: Placa-Cliente" at bounding box center [839, 319] width 1169 height 33
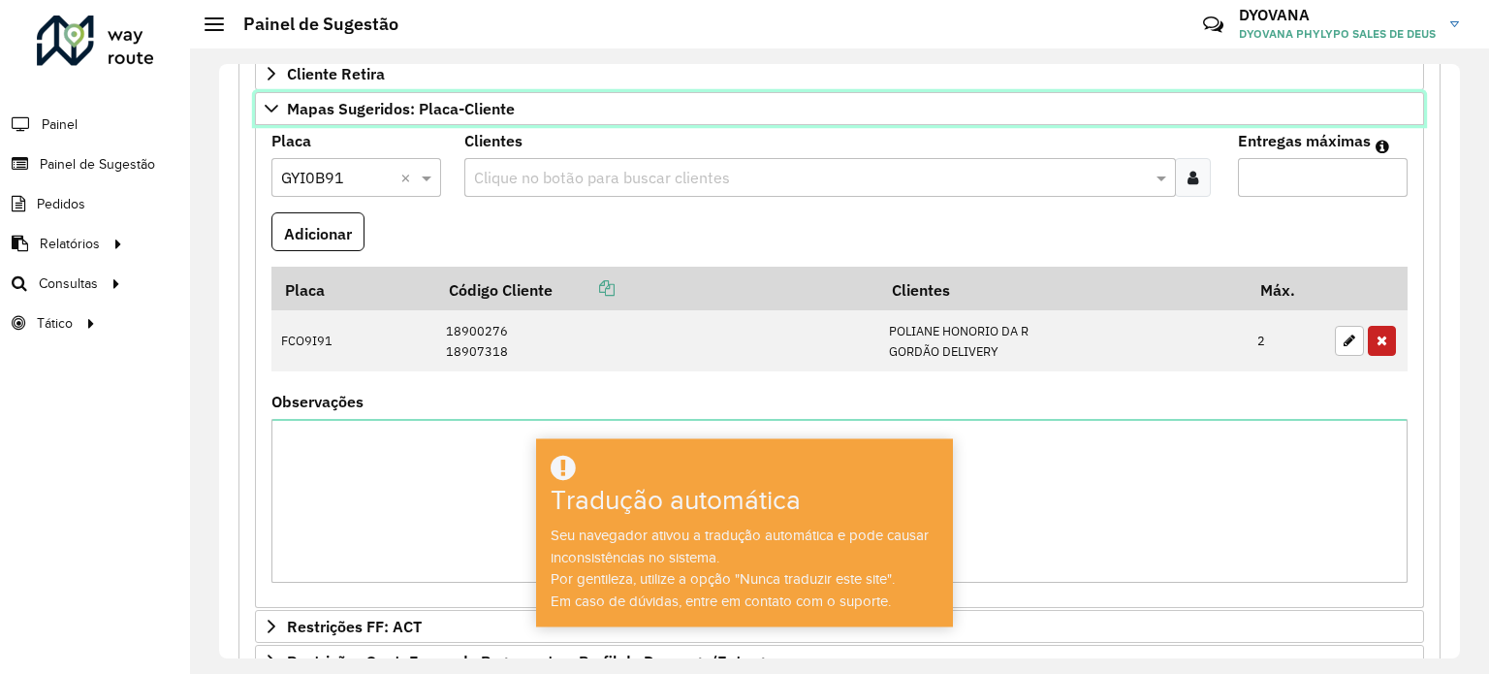
scroll to position [382, 0]
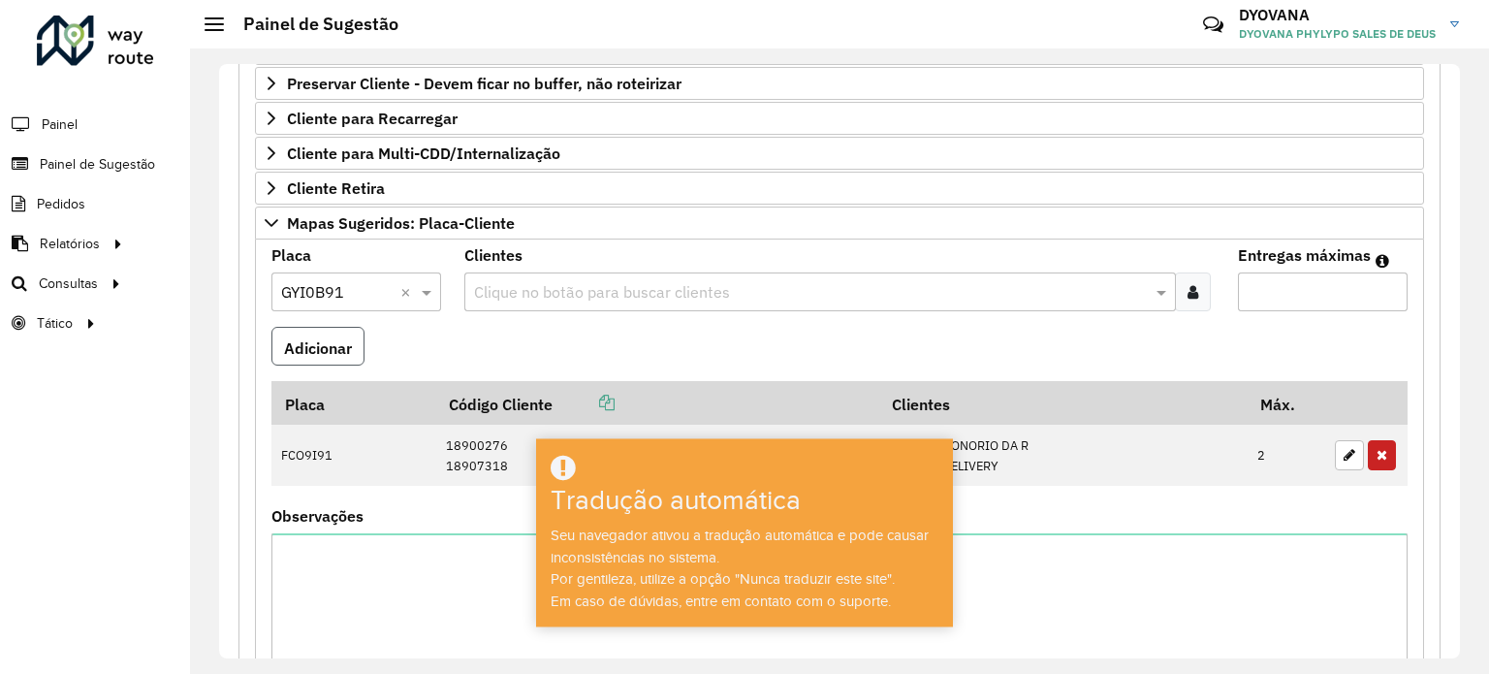
click at [337, 344] on font "Adicionar" at bounding box center [318, 346] width 68 height 19
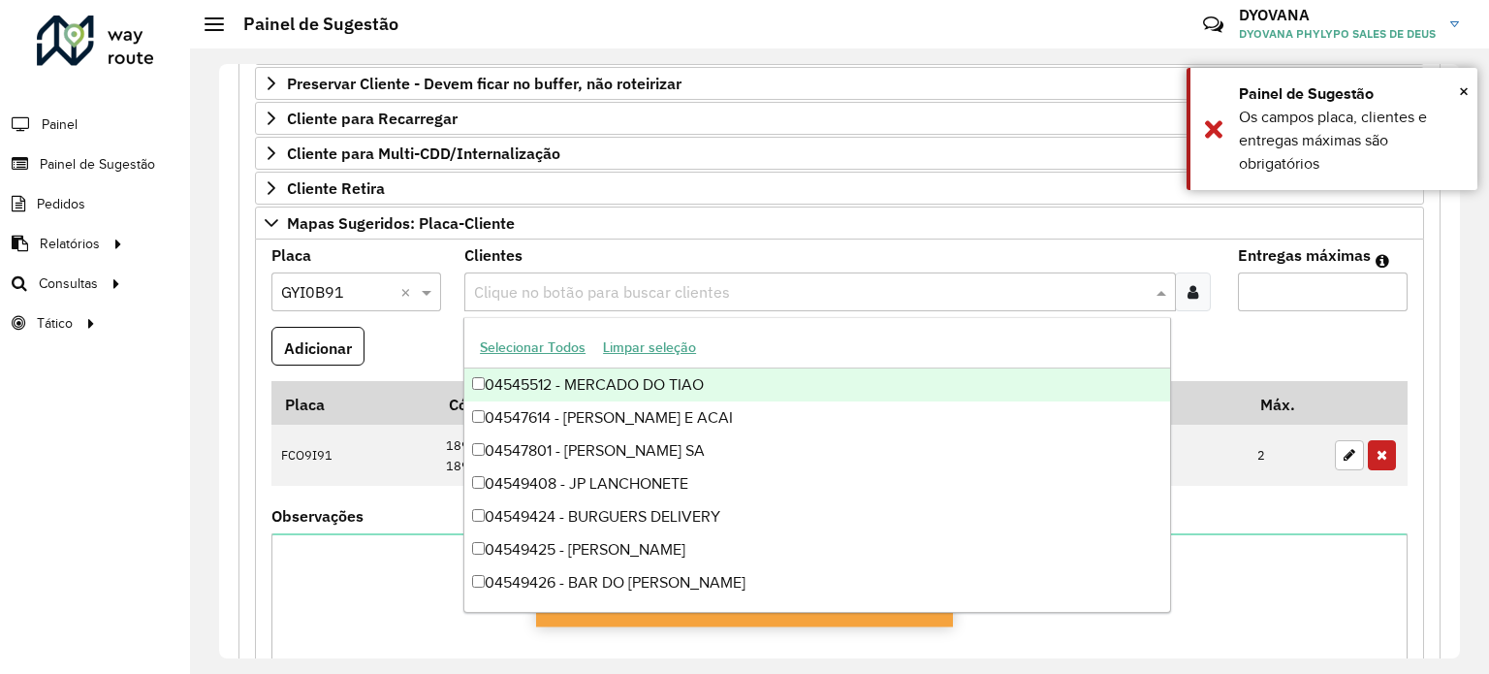
click at [584, 290] on input "text" at bounding box center [810, 292] width 682 height 23
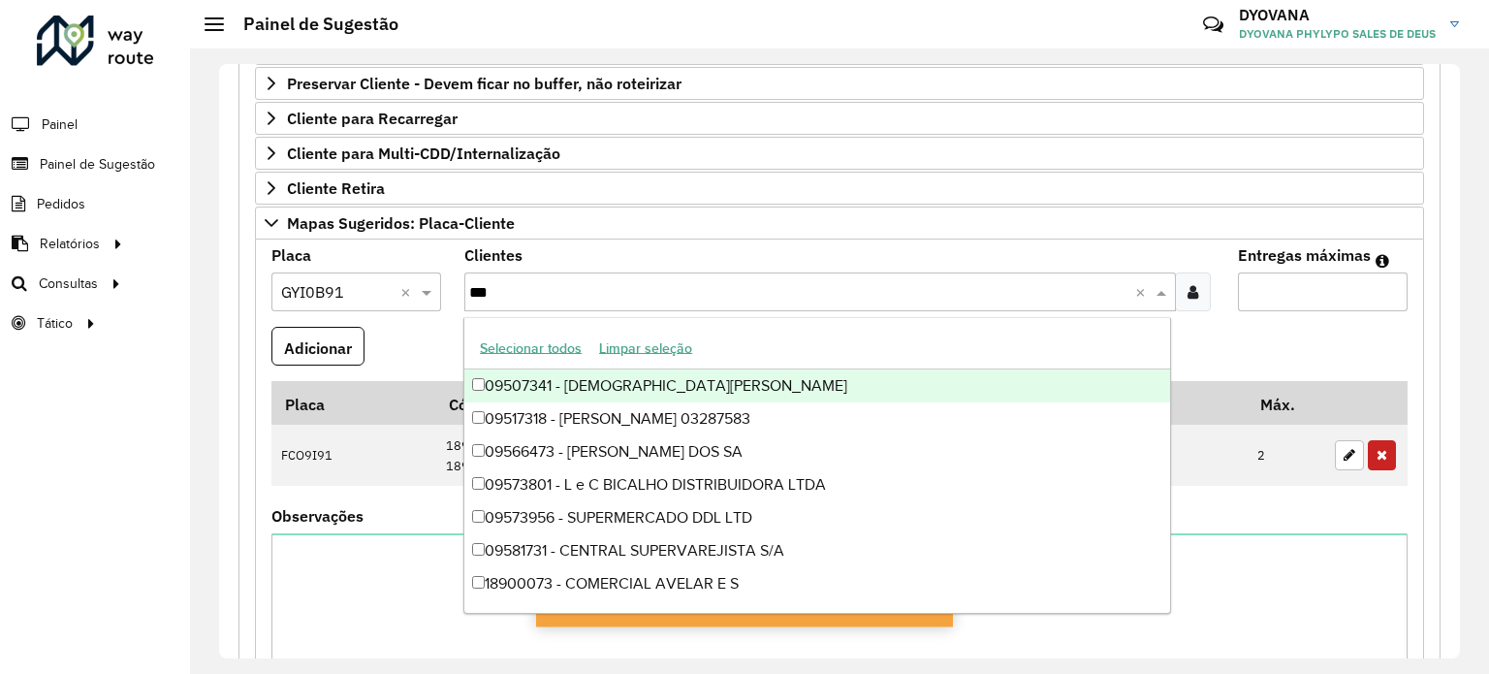
type input "****"
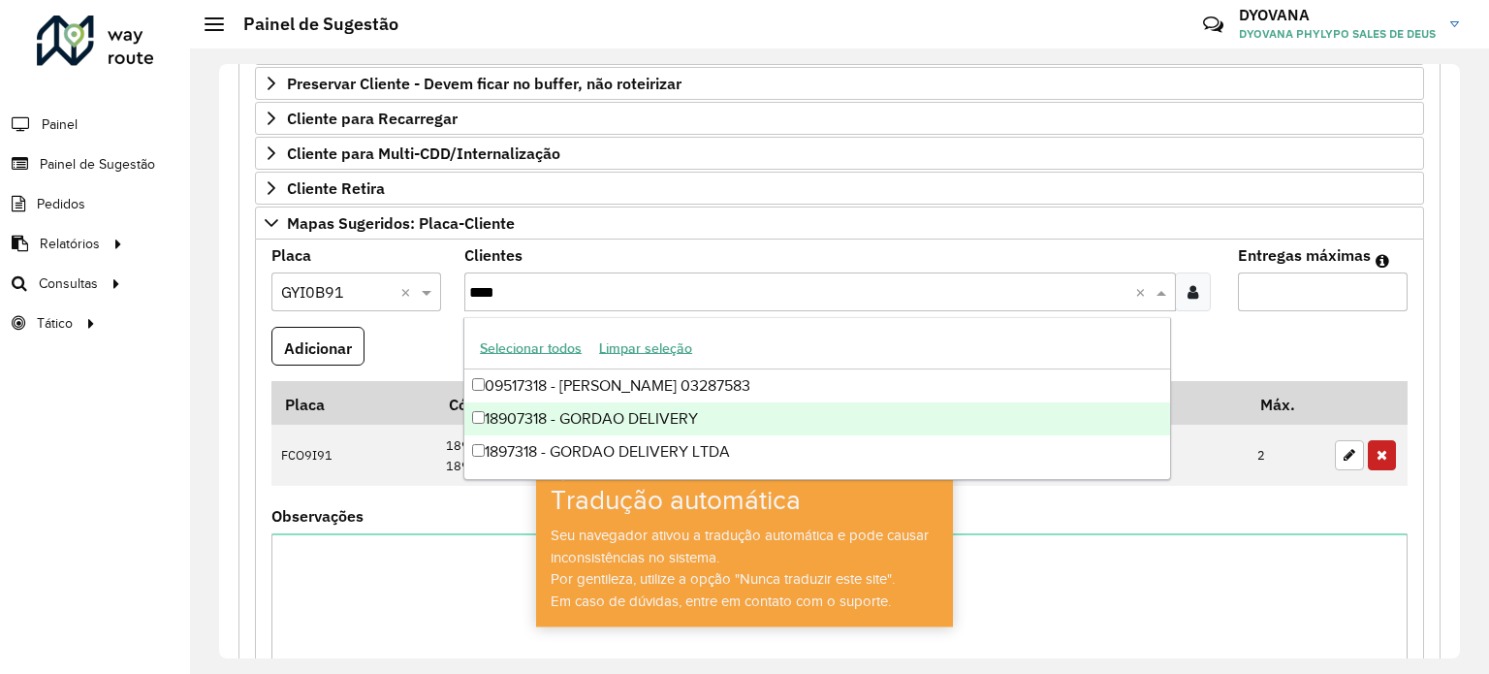
click at [624, 405] on div "18907318 - GORDAO DELIVERY" at bounding box center [817, 418] width 706 height 33
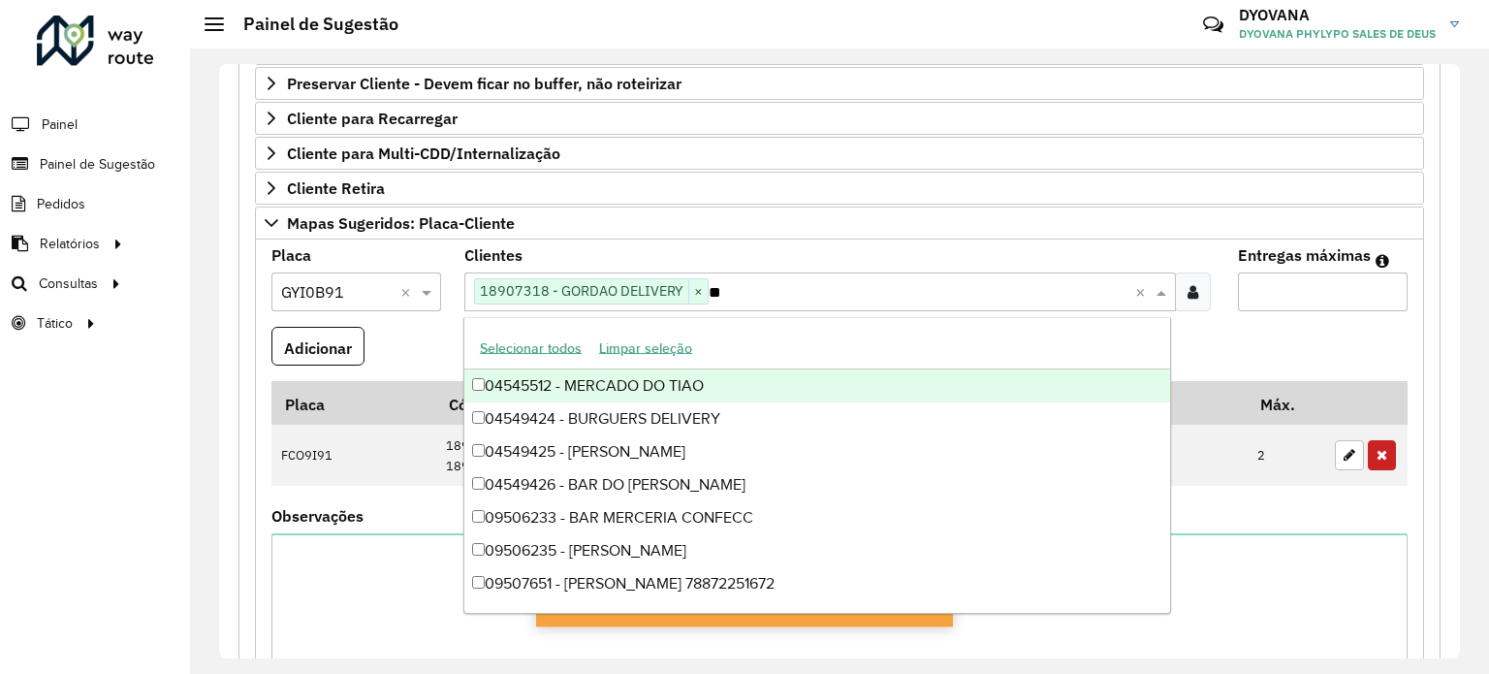
type input "***"
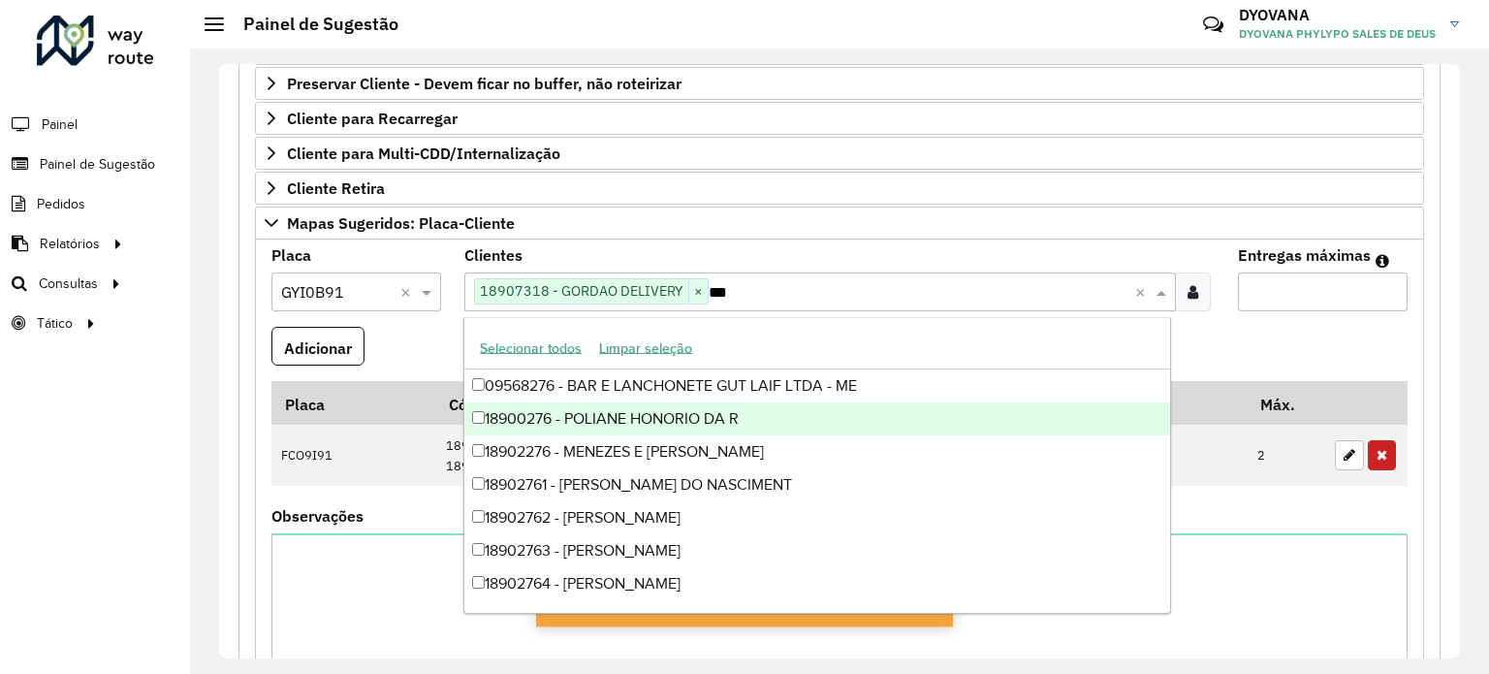
click at [768, 422] on div "18900276 - POLIANE HONORIO DA R" at bounding box center [817, 418] width 706 height 33
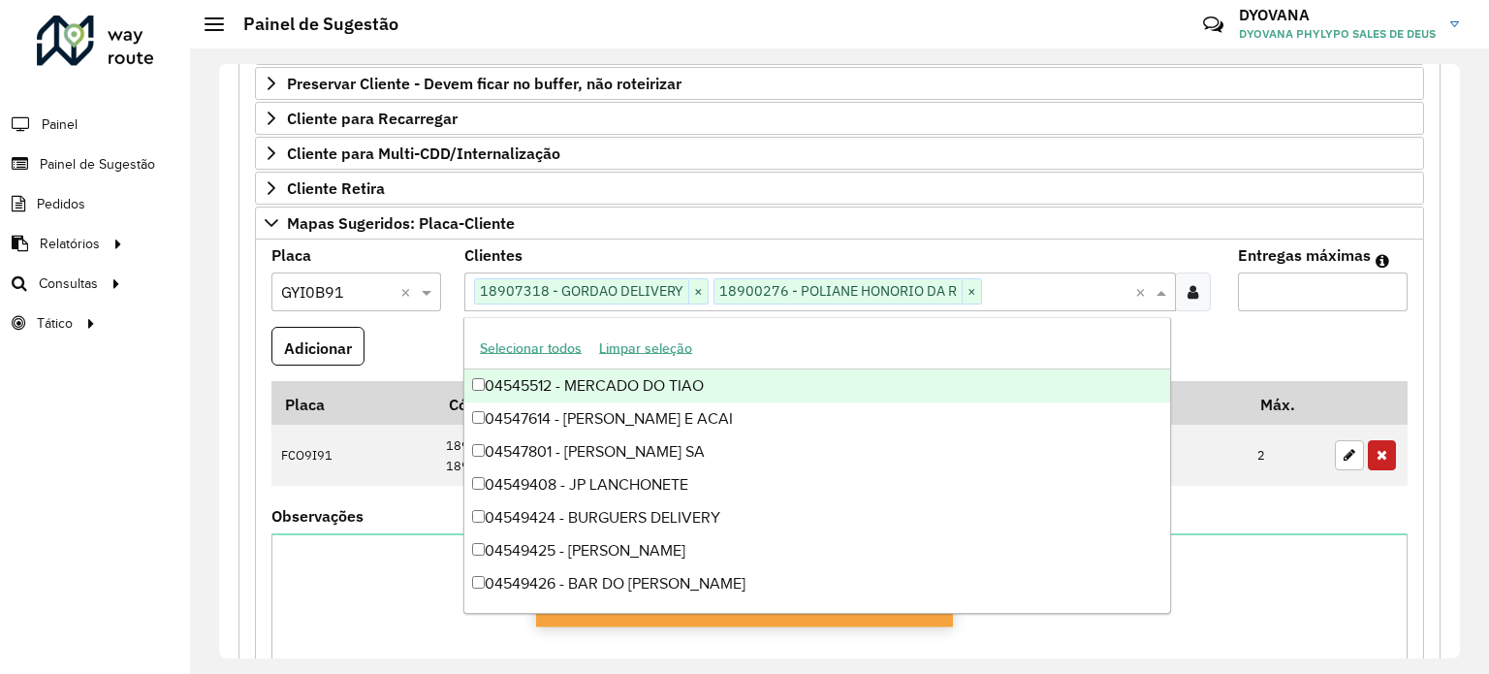
click at [1328, 286] on input "Entregas máximas" at bounding box center [1323, 291] width 170 height 39
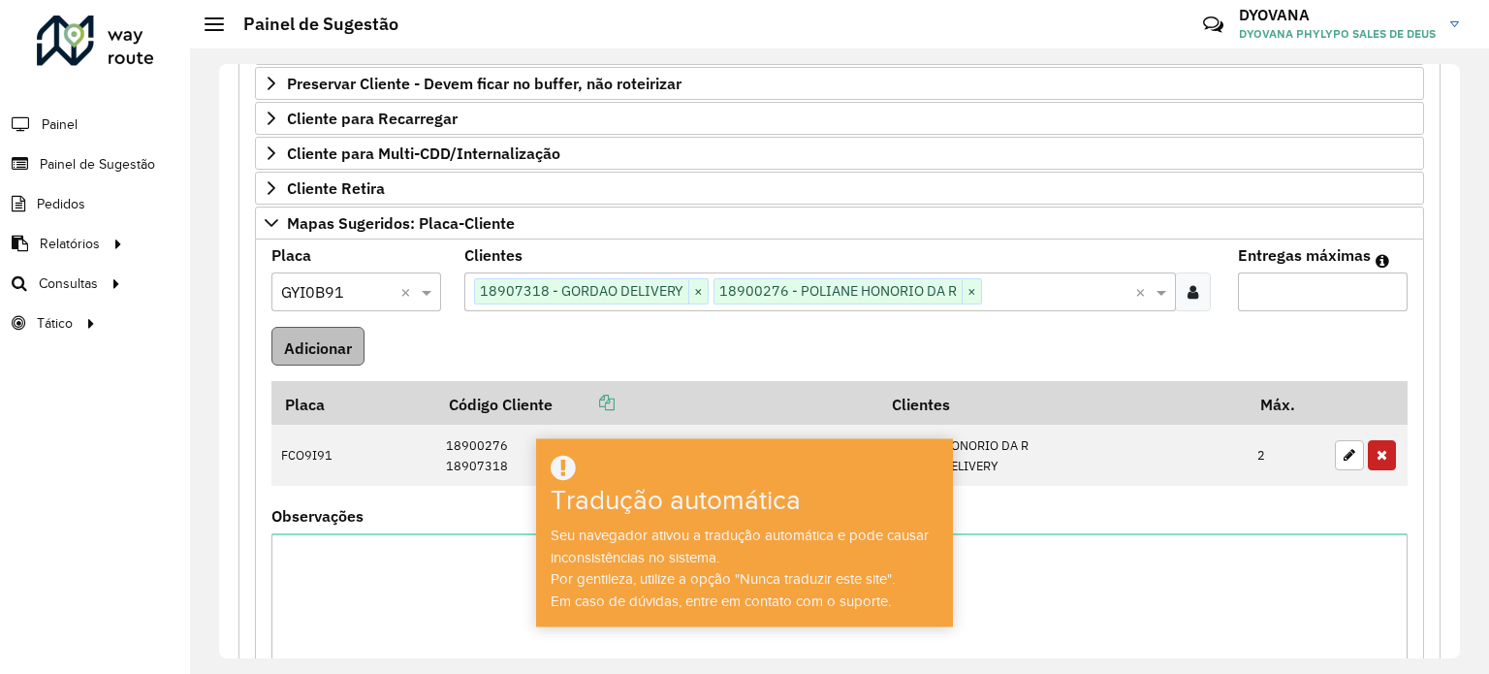
type input "*"
click at [299, 358] on button "Adicionar" at bounding box center [317, 347] width 93 height 40
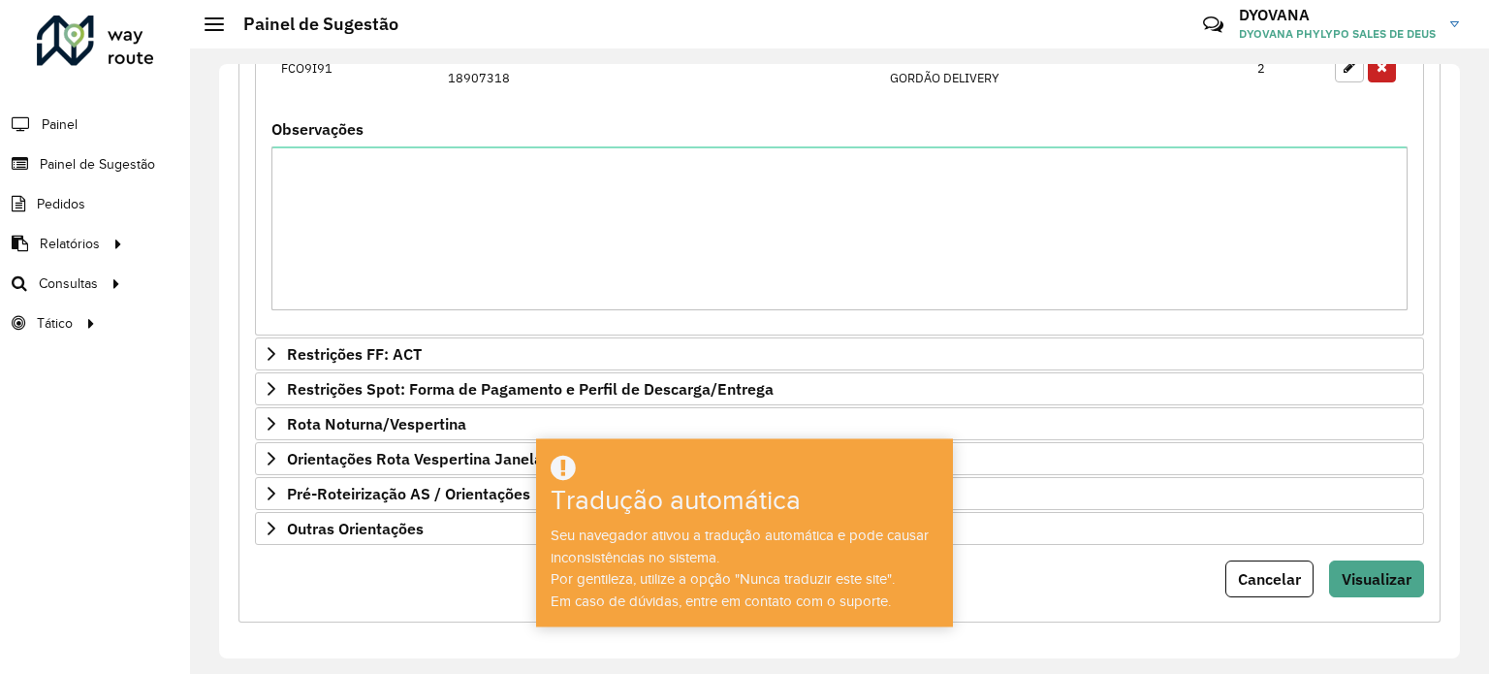
scroll to position [830, 0]
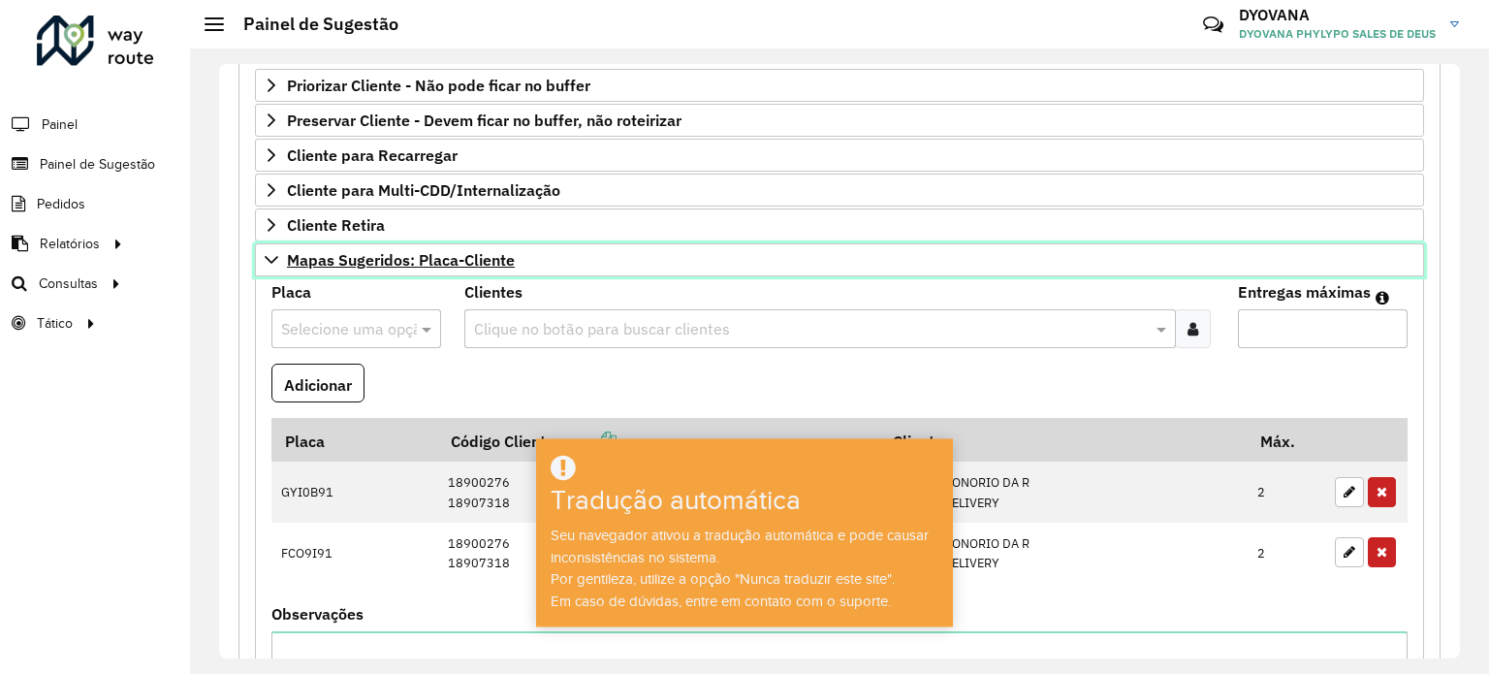
click at [351, 267] on link "Mapas Sugeridos: Placa-Cliente" at bounding box center [839, 259] width 1169 height 33
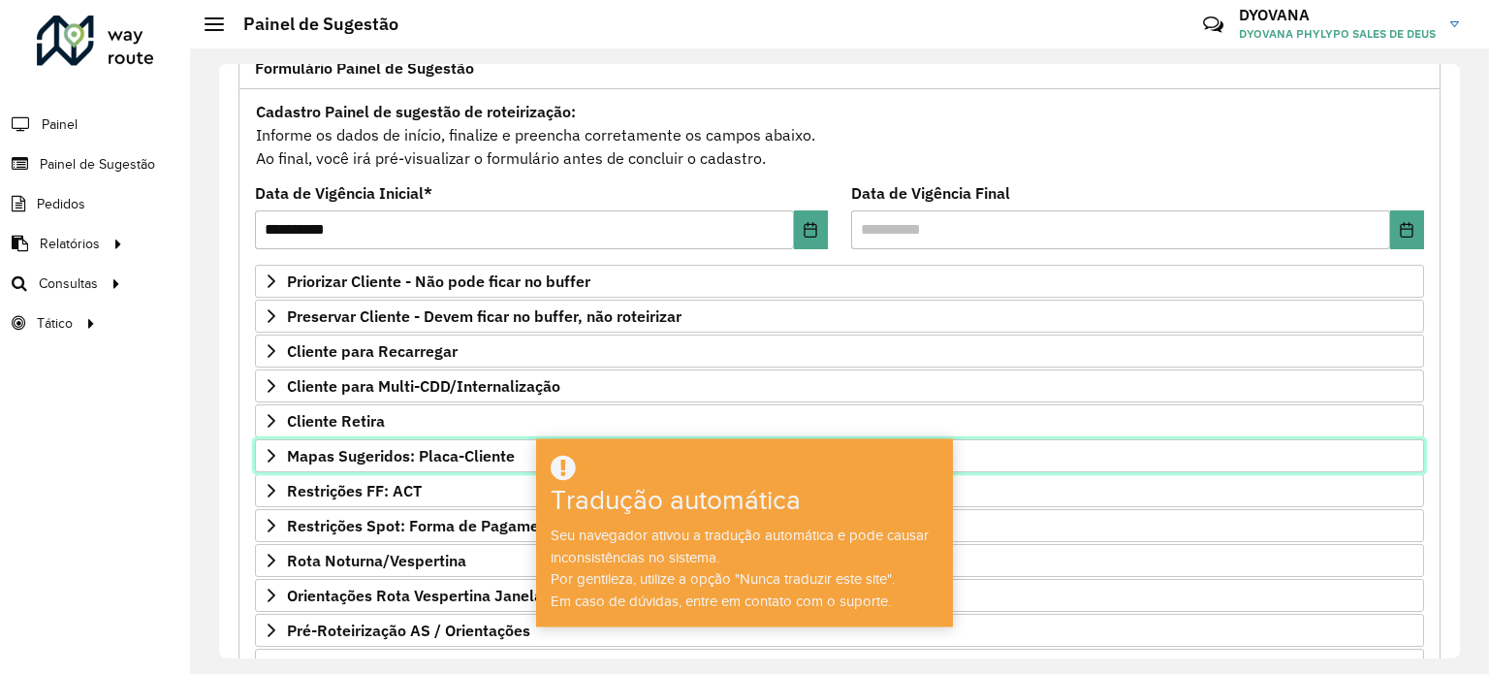
scroll to position [0, 0]
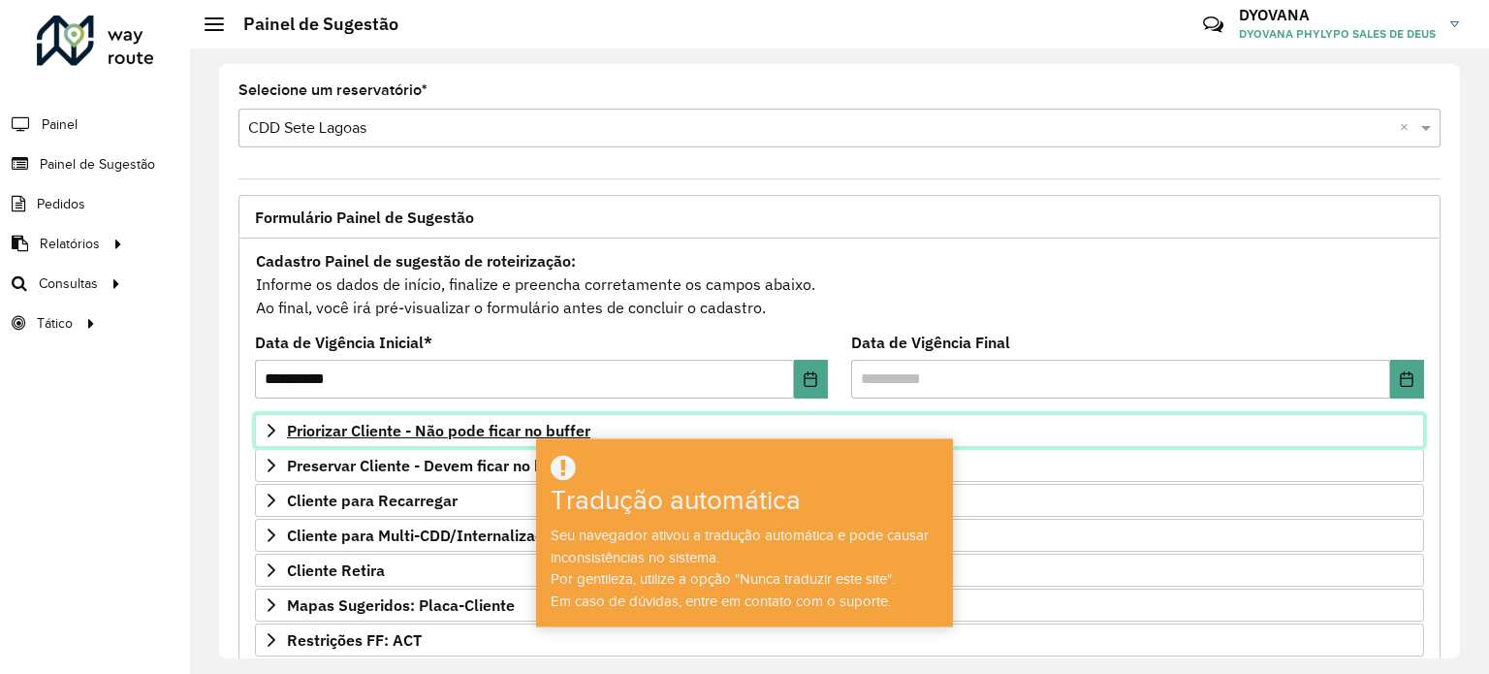
click at [466, 439] on link "Priorizar Cliente - Não pode ficar no buffer" at bounding box center [839, 430] width 1169 height 33
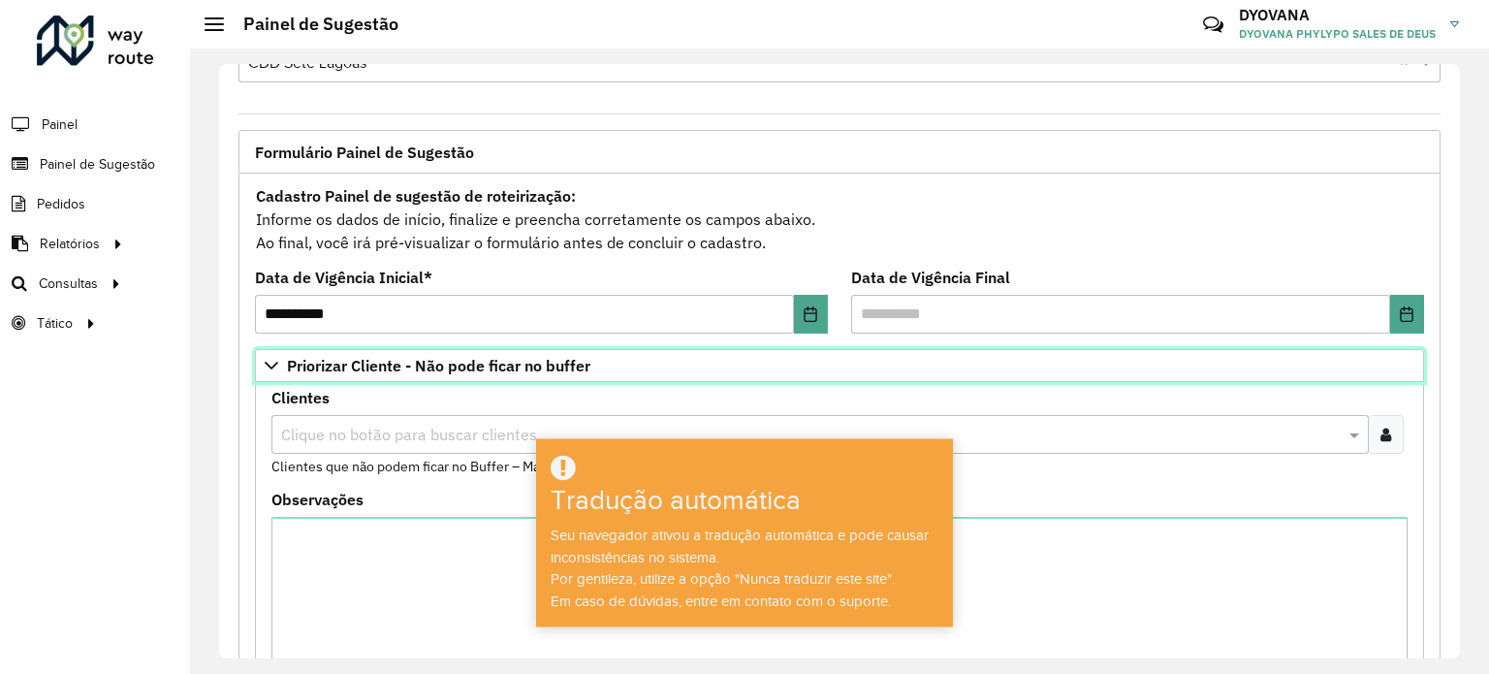
scroll to position [194, 0]
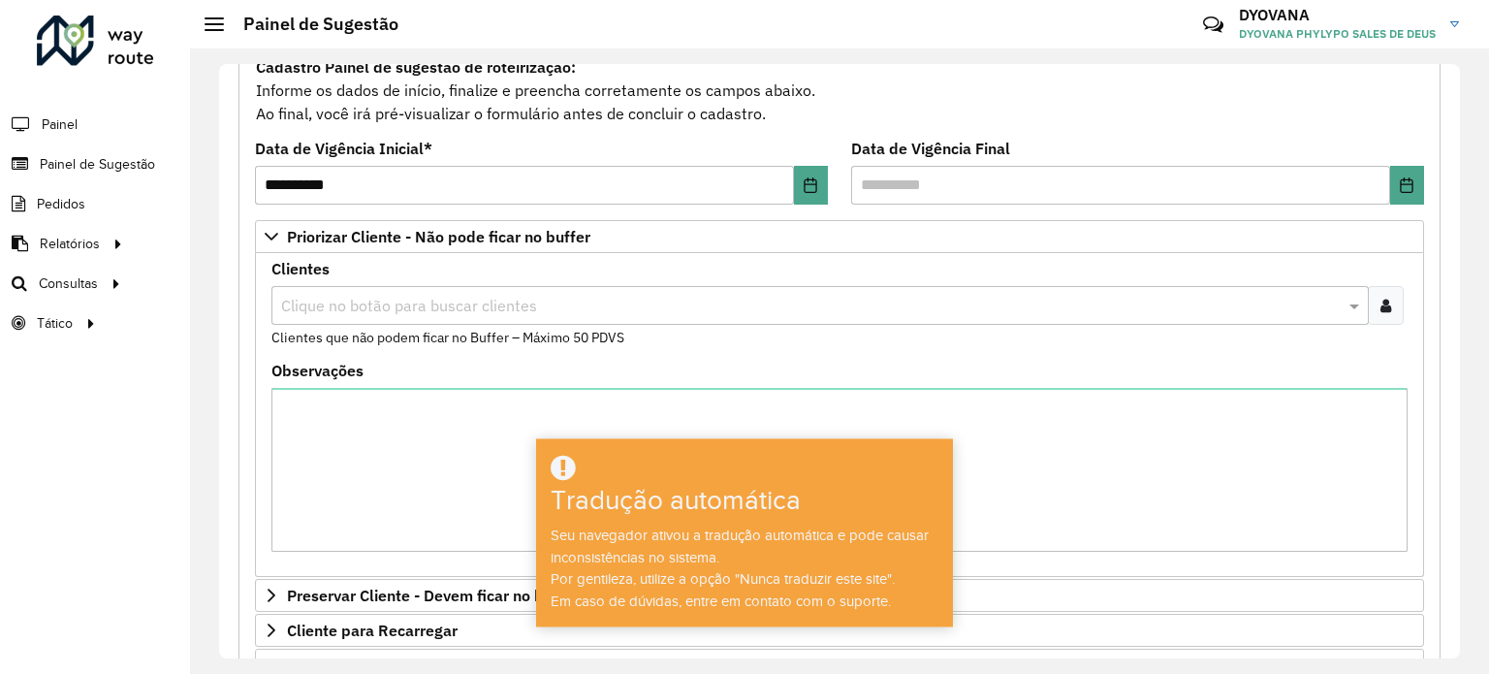
click at [1388, 305] on div at bounding box center [1386, 305] width 36 height 39
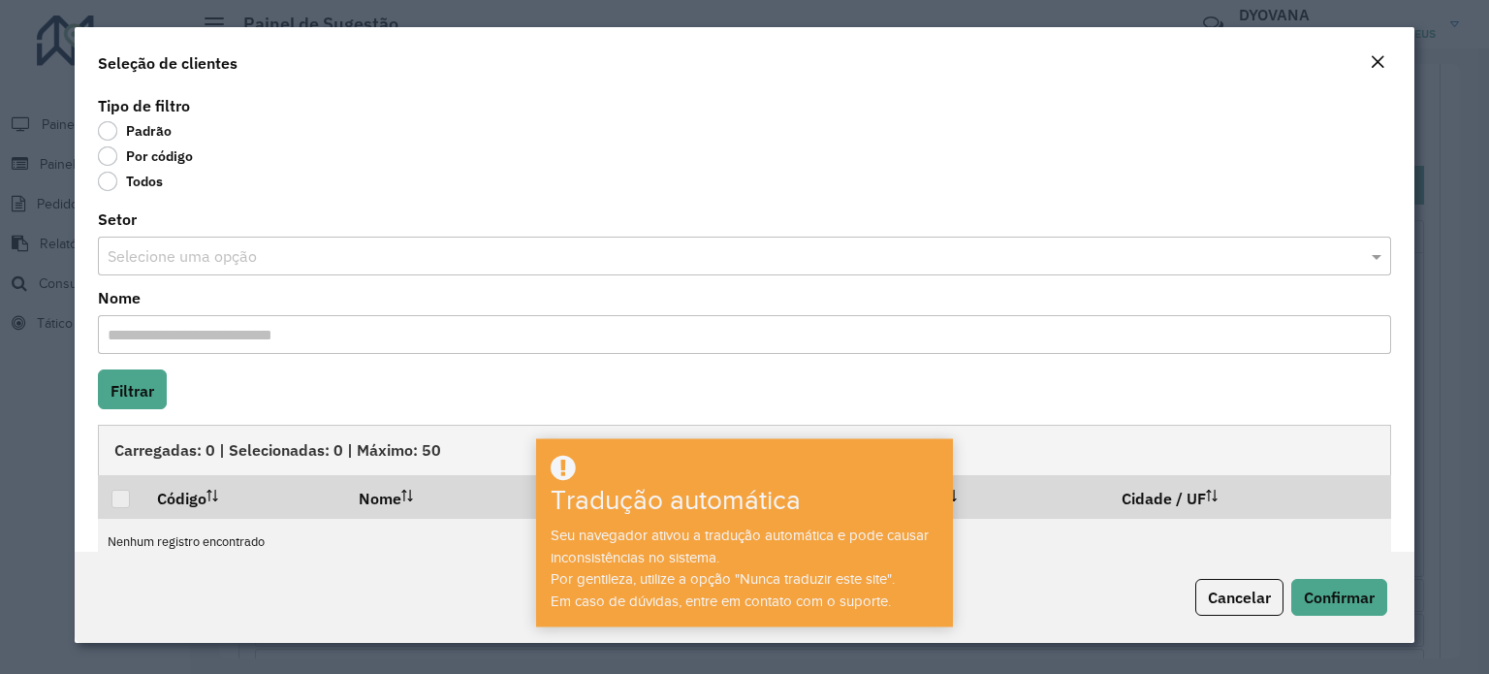
drag, startPoint x: 124, startPoint y: 156, endPoint x: 120, endPoint y: 170, distance: 14.1
click at [123, 157] on label "Por código" at bounding box center [145, 155] width 95 height 19
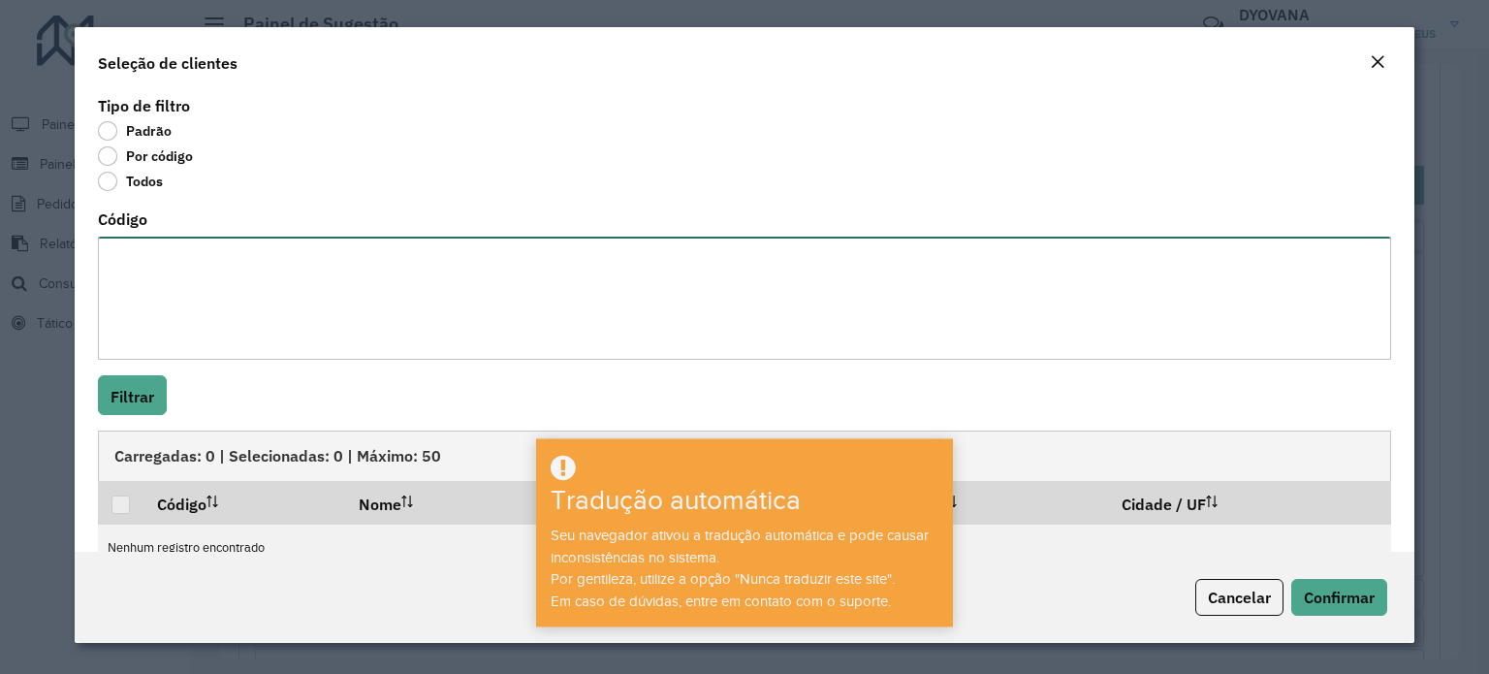
click at [230, 278] on textarea "Código" at bounding box center [744, 298] width 1293 height 123
paste textarea "**** **** ***** **** *** **** ***** ***** ***** **** **** **** ***** **** *****…"
type textarea "**** **** ***** **** *** **** ***** ***** ***** **** **** **** ***** **** *****…"
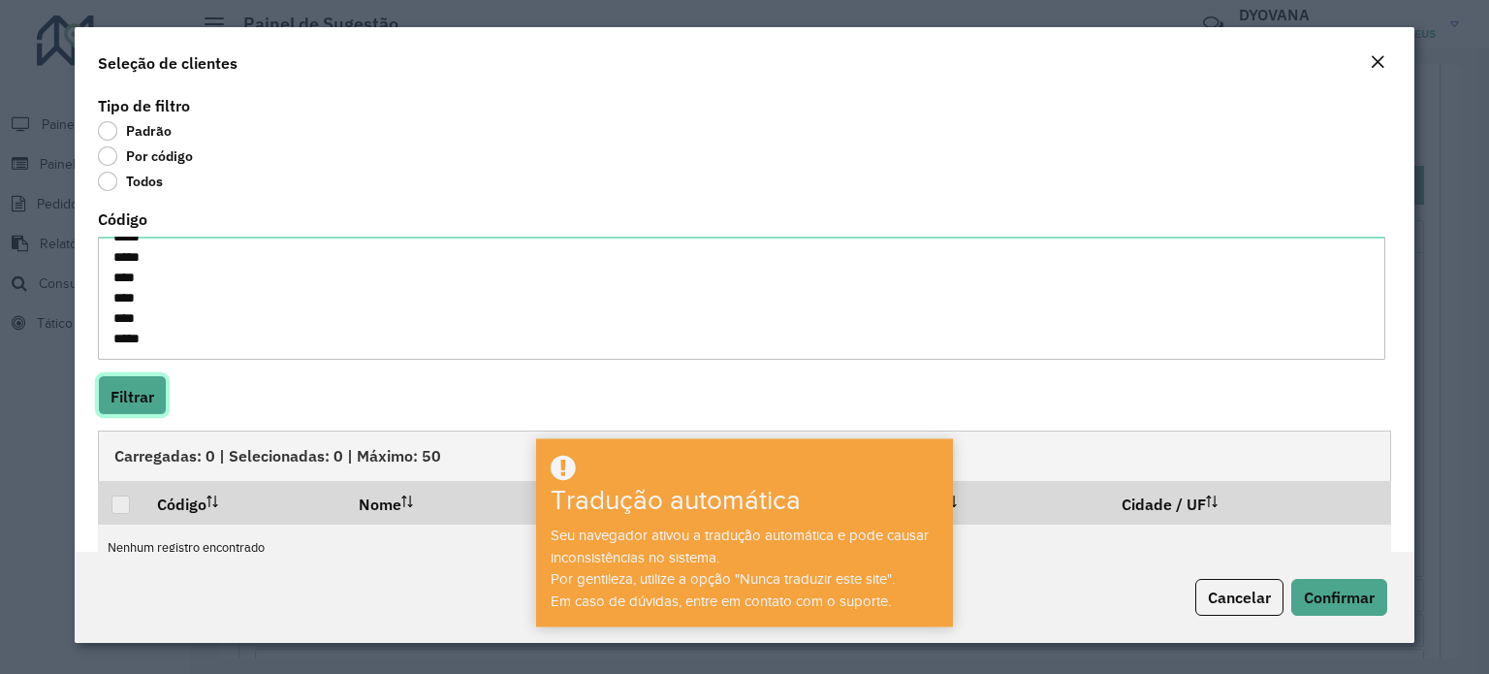
click at [121, 391] on font "Filtrar" at bounding box center [133, 396] width 44 height 19
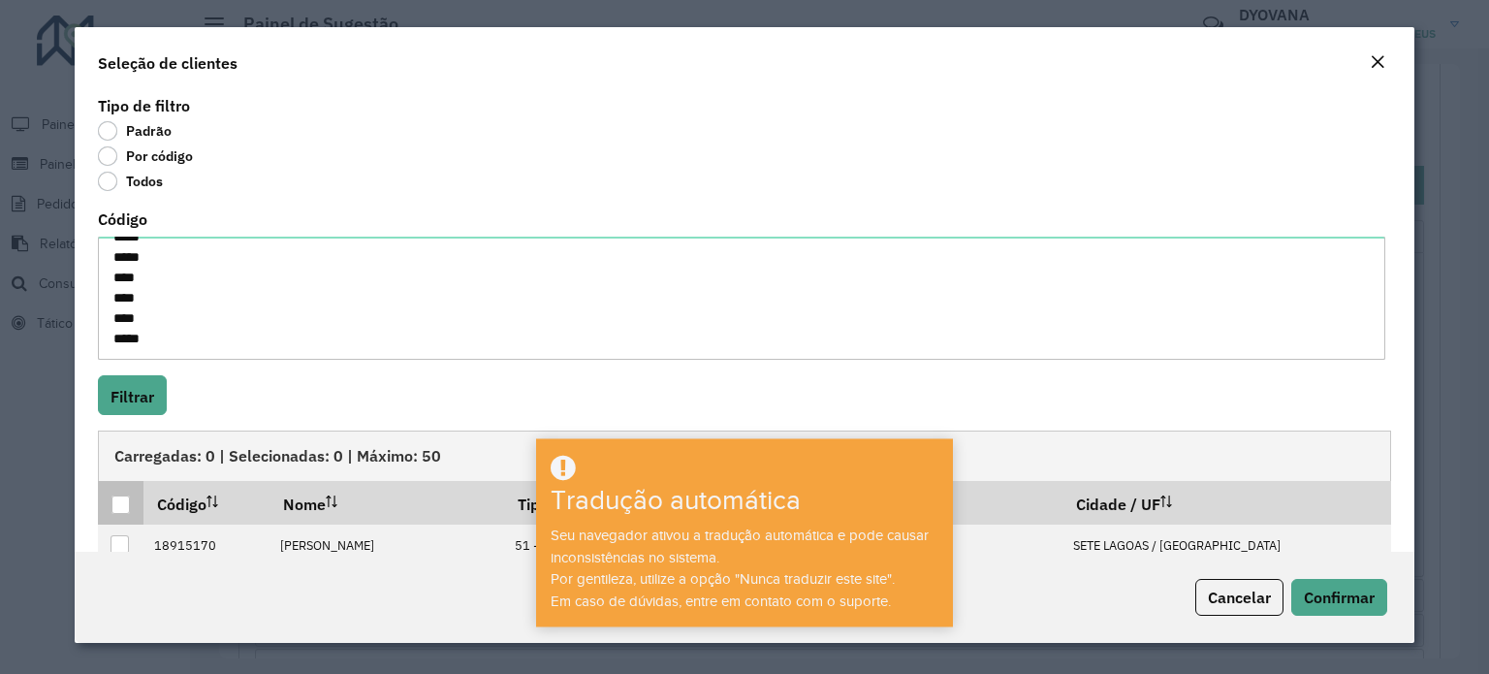
click at [126, 497] on div at bounding box center [120, 504] width 18 height 18
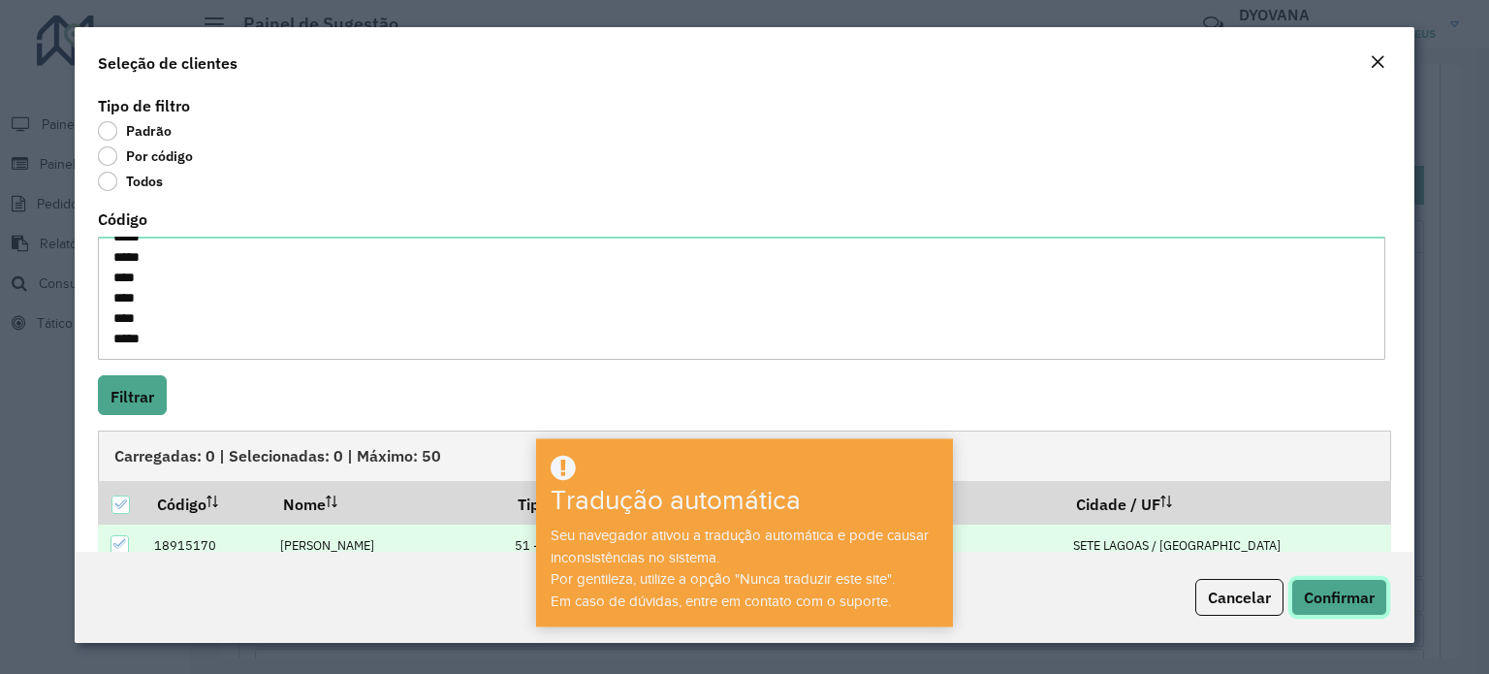
click at [1346, 584] on button "Confirmar" at bounding box center [1339, 597] width 96 height 37
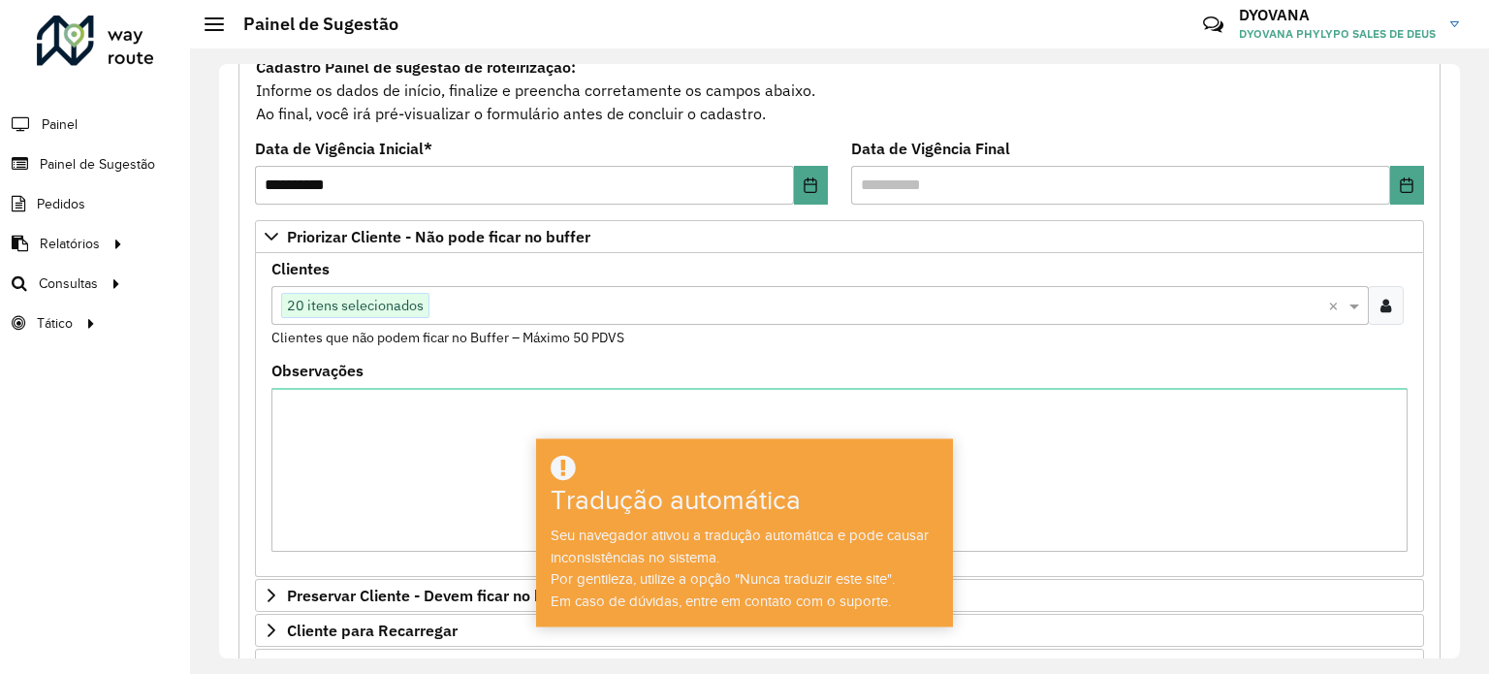
click at [472, 309] on input "text" at bounding box center [878, 306] width 899 height 23
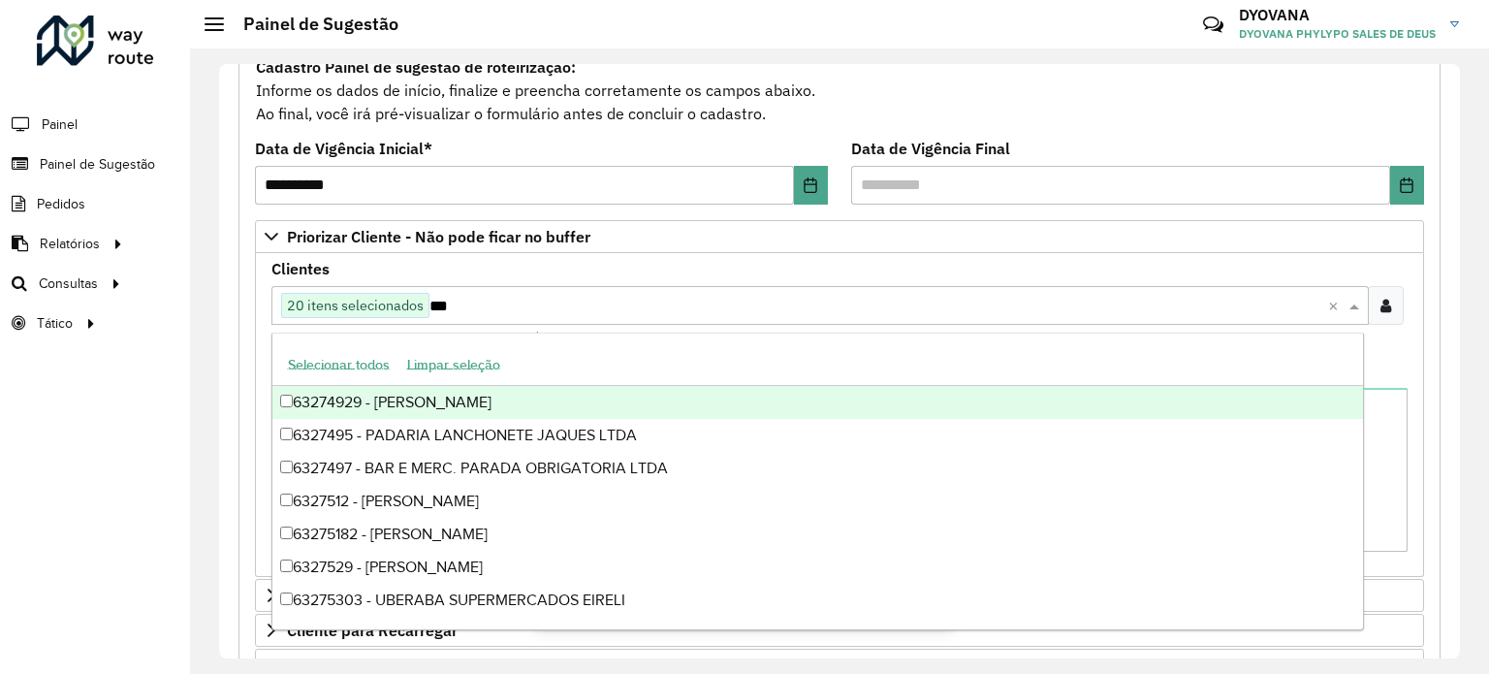
scroll to position [822, 0]
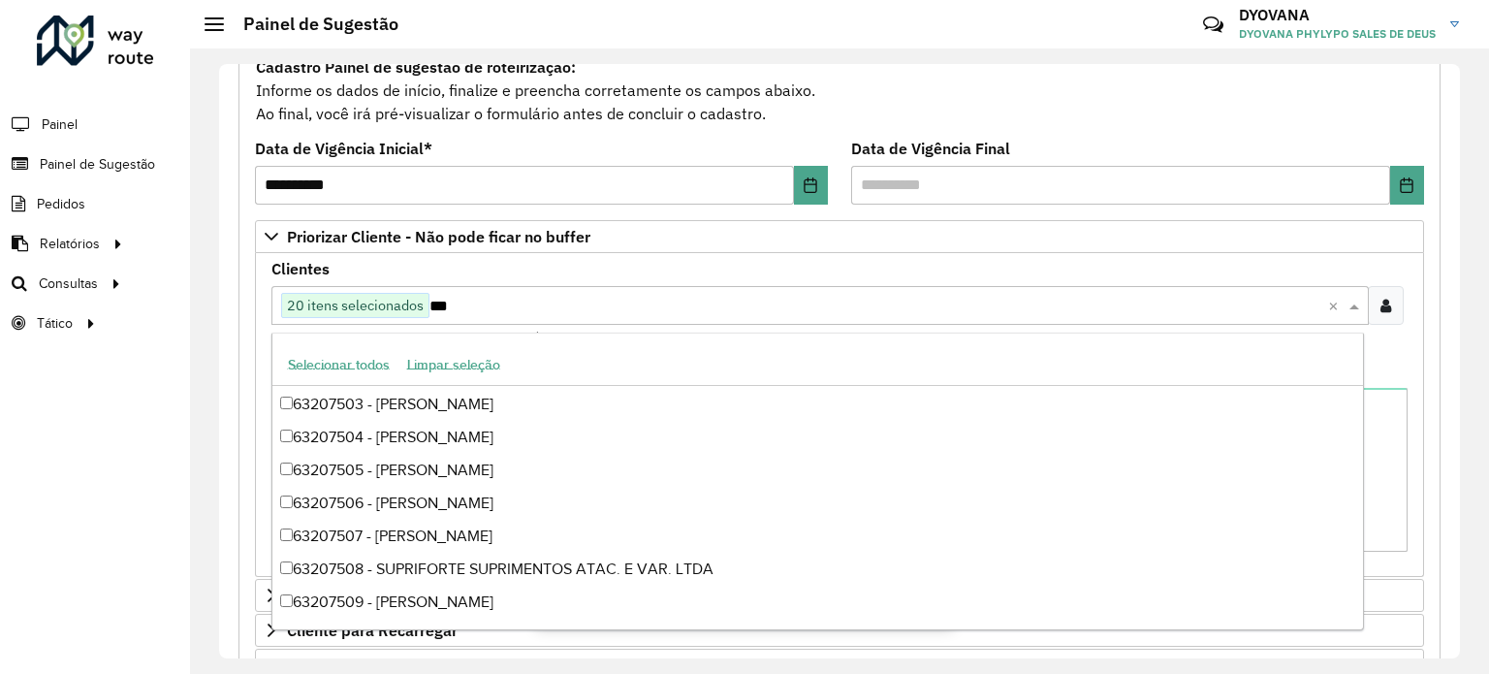
type input "****"
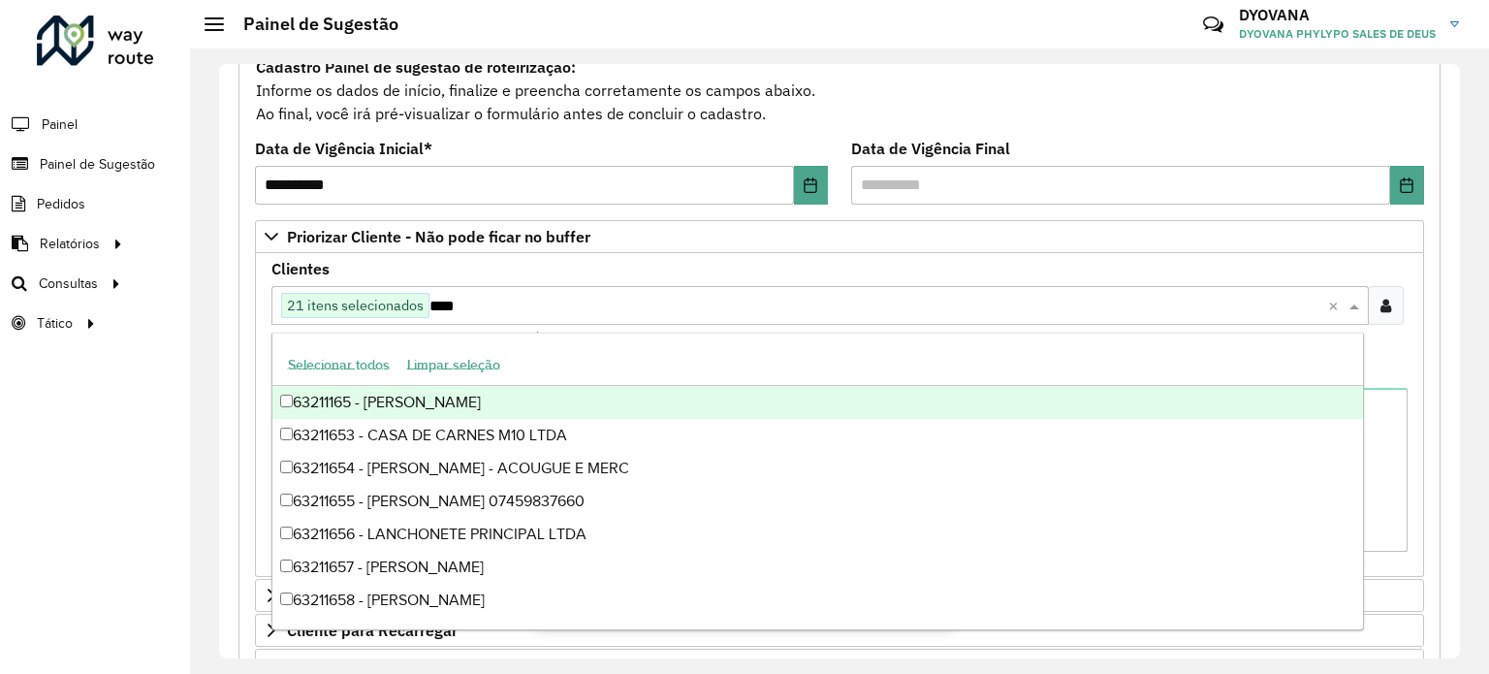
type input "*****"
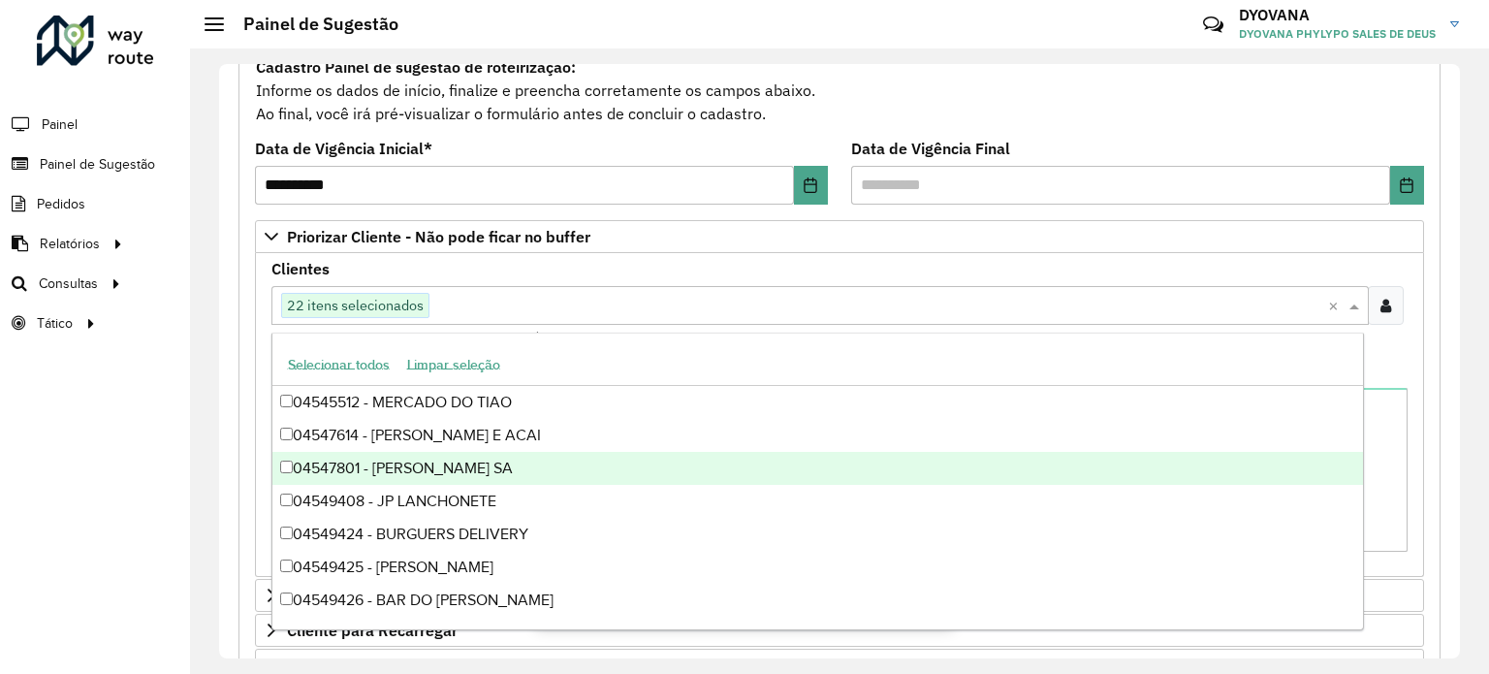
scroll to position [97, 0]
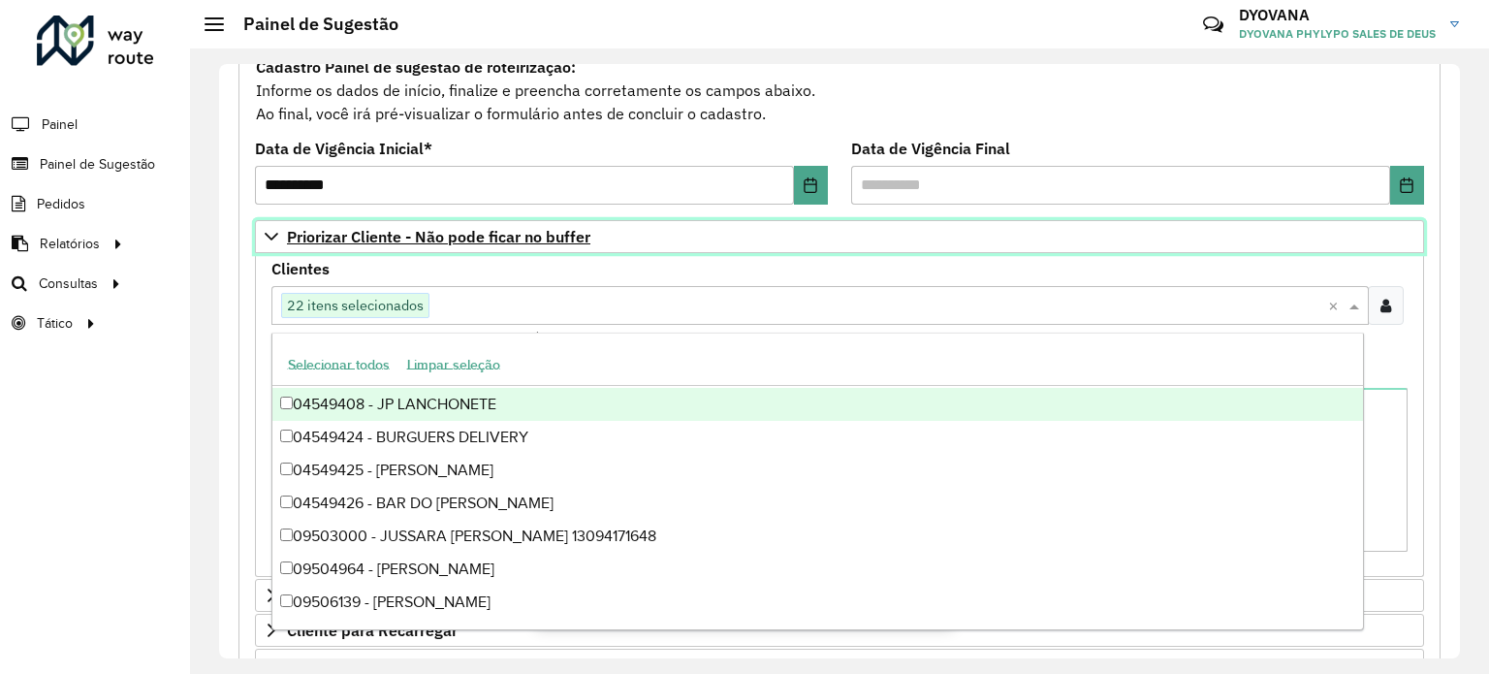
click at [560, 238] on font "Priorizar Cliente - Não pode ficar no buffer" at bounding box center [438, 236] width 303 height 19
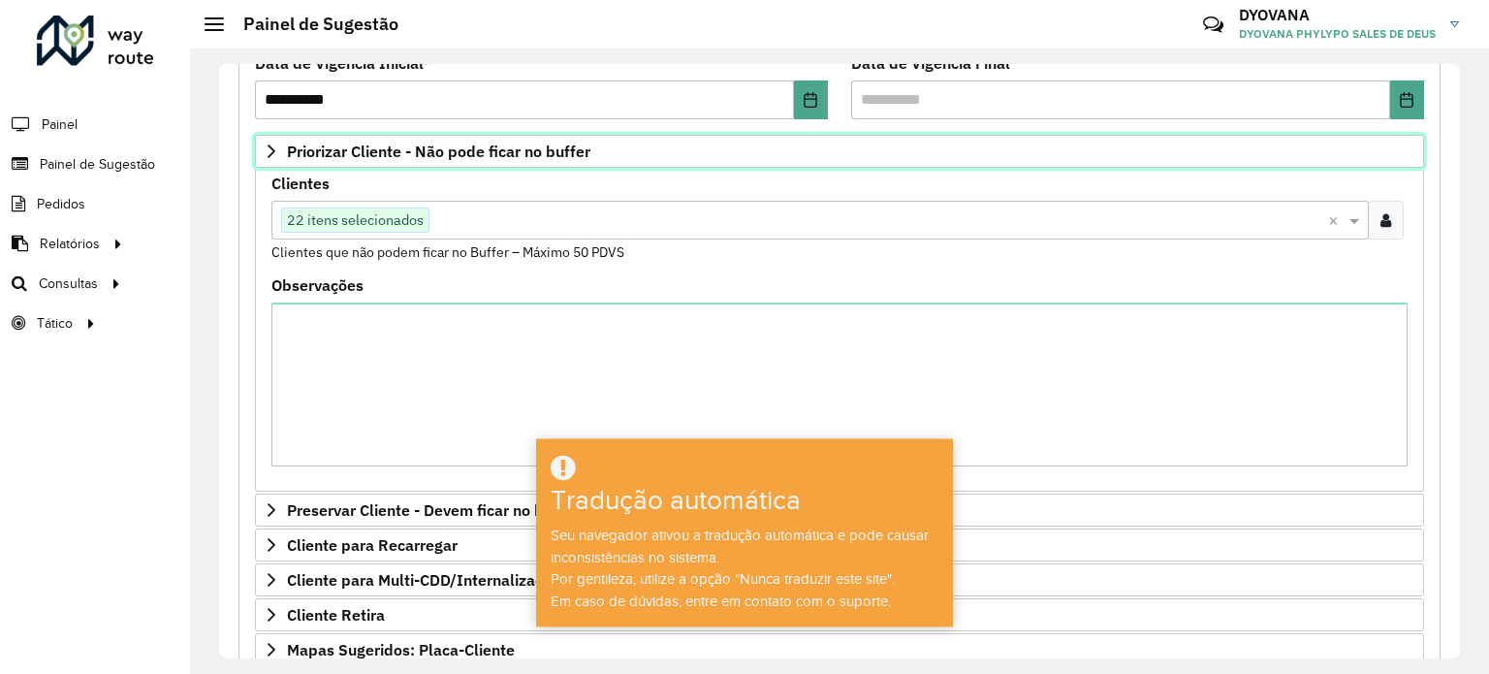
scroll to position [285, 0]
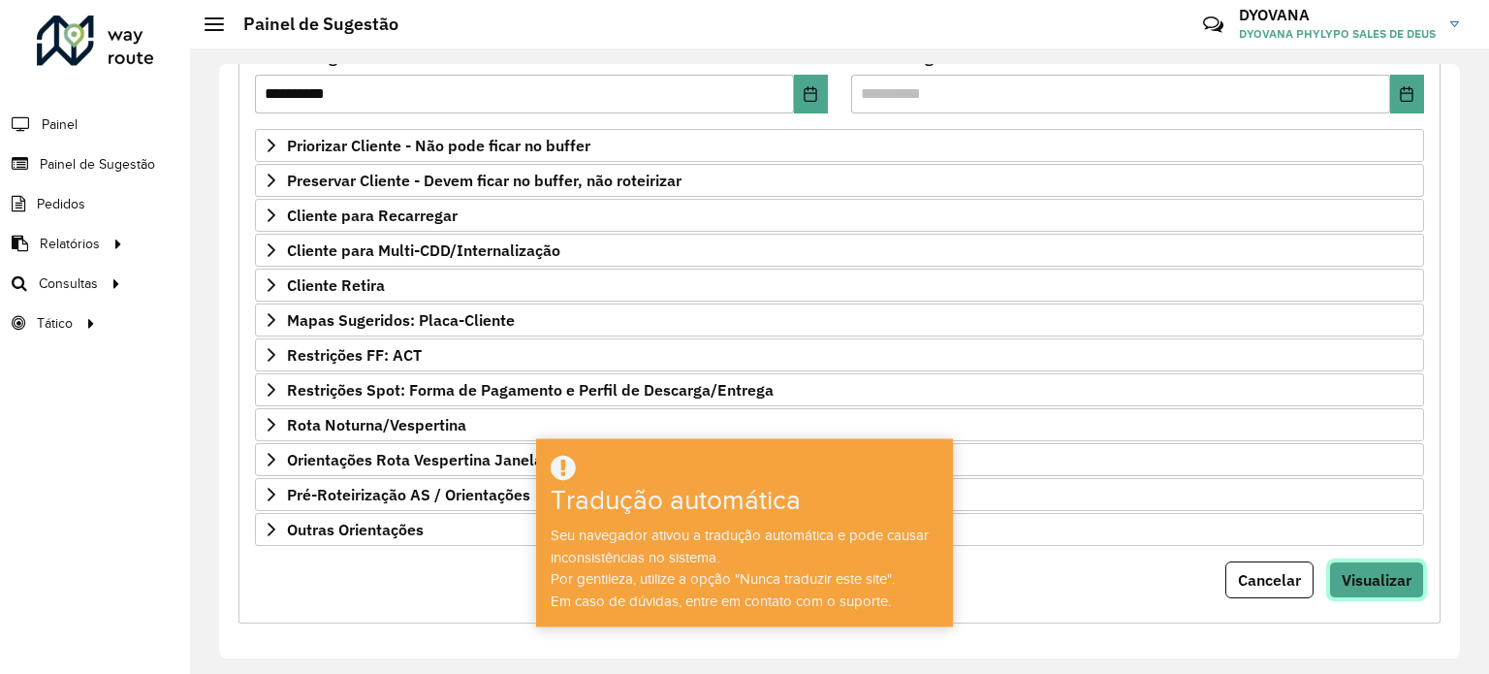
click at [1342, 575] on font "Visualizar" at bounding box center [1377, 579] width 70 height 19
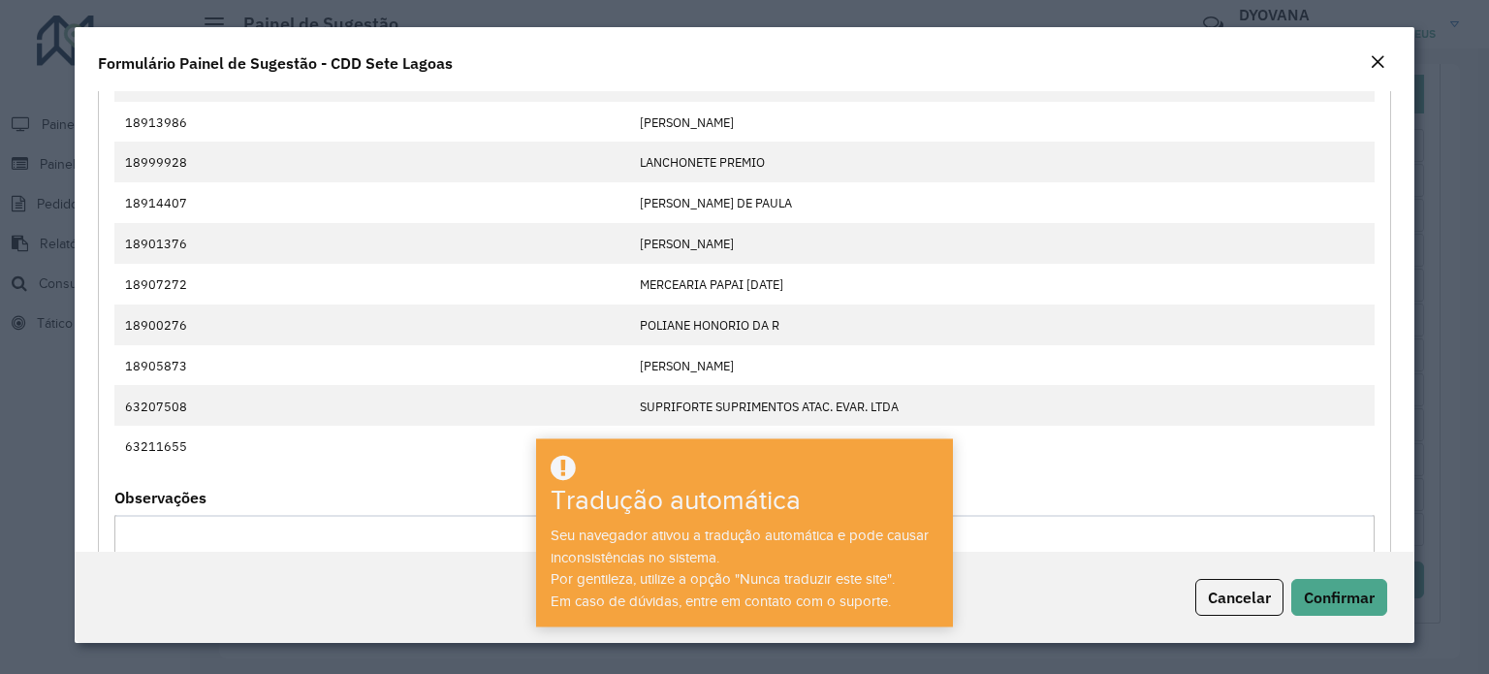
scroll to position [1319, 0]
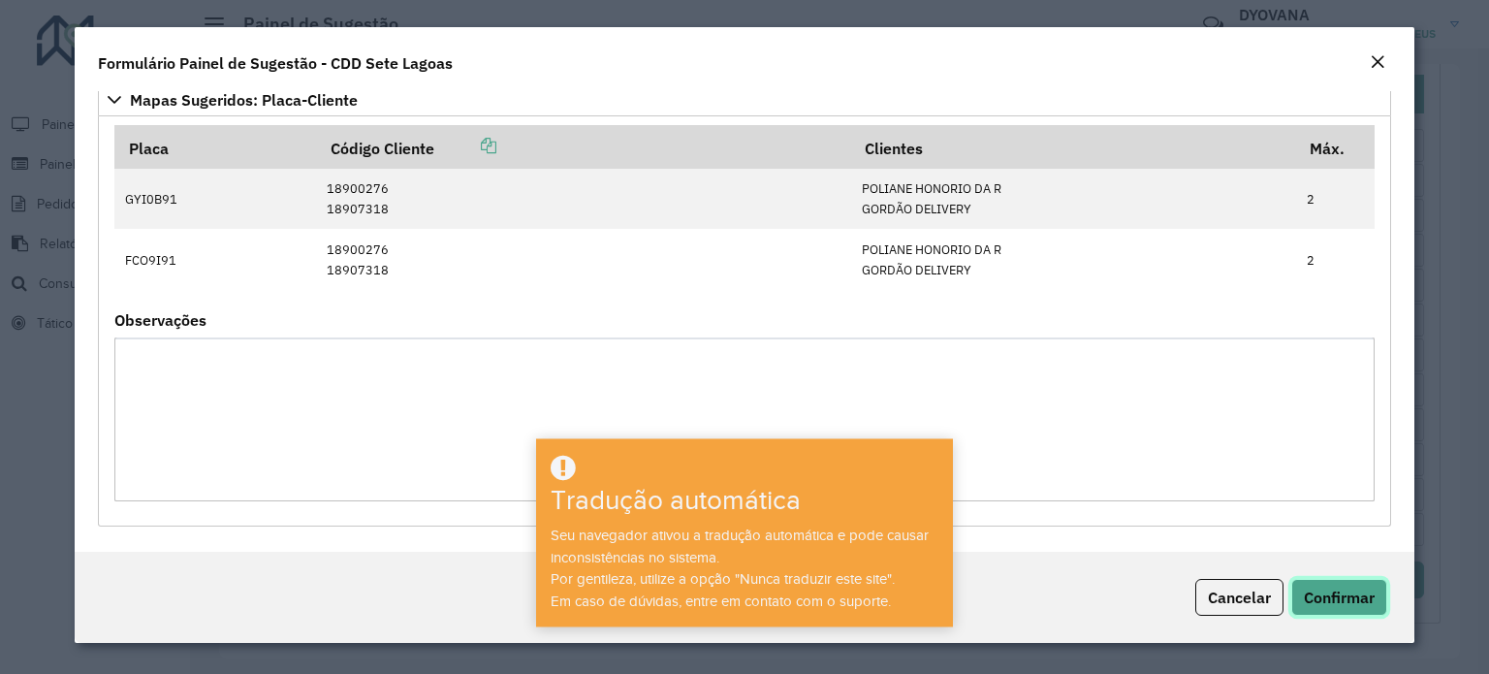
click at [1338, 598] on font "Confirmar" at bounding box center [1339, 596] width 71 height 19
